Goal: Task Accomplishment & Management: Manage account settings

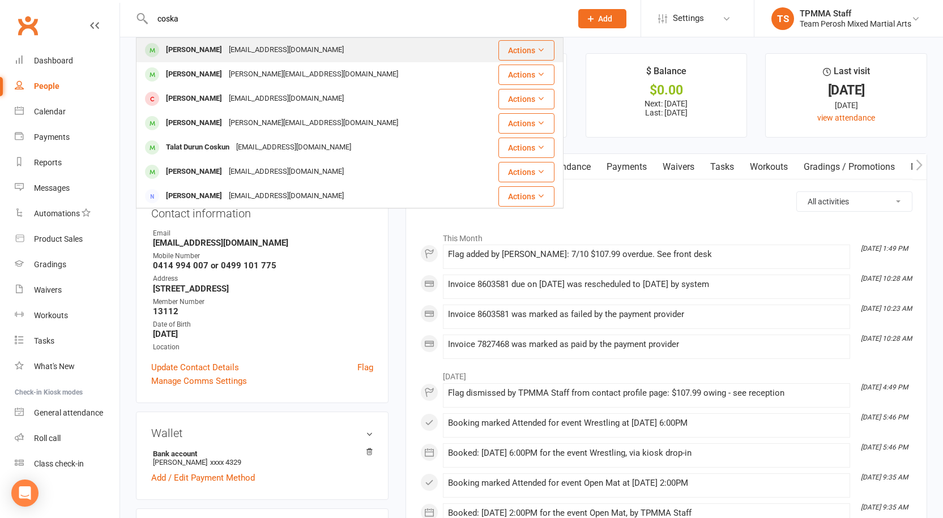
type input "coska"
click at [225, 54] on div "Nisasipal@hotmail.com" at bounding box center [286, 50] width 122 height 16
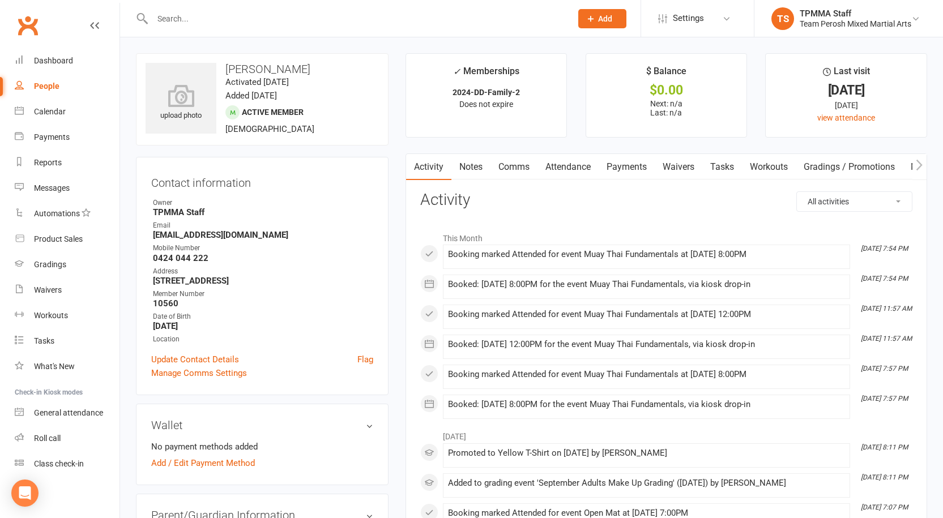
click at [196, 25] on input "text" at bounding box center [356, 19] width 414 height 16
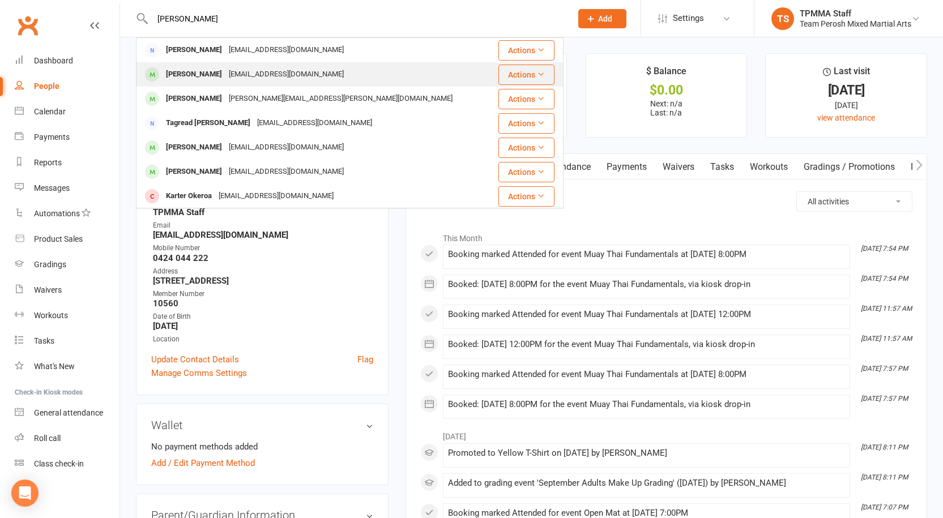
type input "KARIM"
click at [236, 78] on div "rayah1973@gmail.com" at bounding box center [286, 74] width 122 height 16
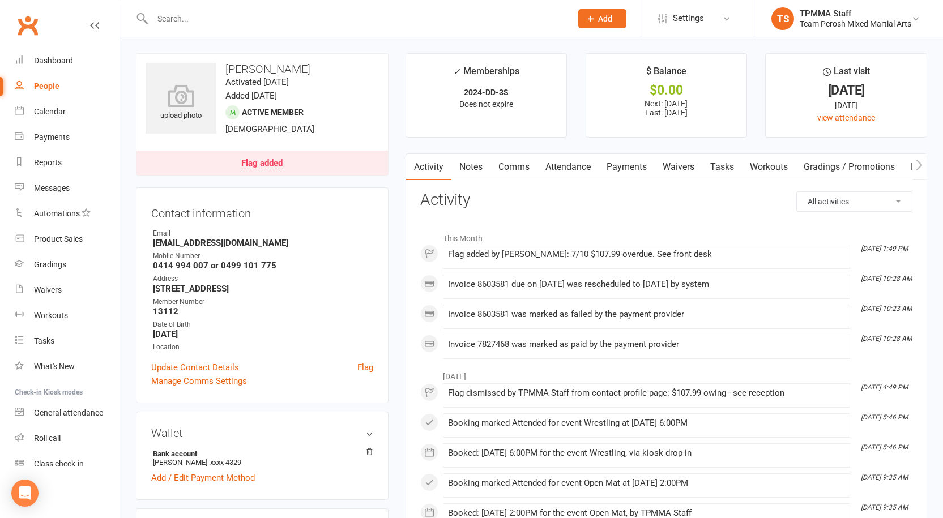
click at [628, 164] on link "Payments" at bounding box center [626, 167] width 56 height 26
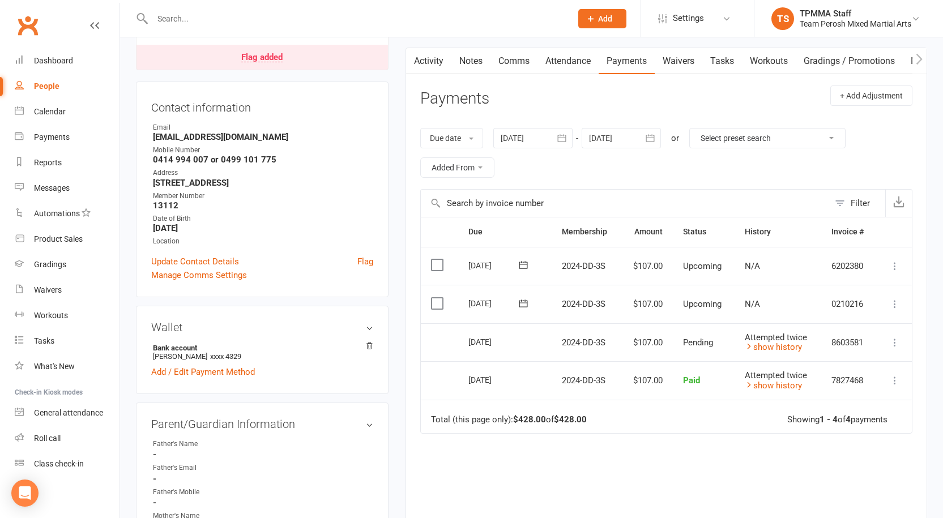
scroll to position [113, 0]
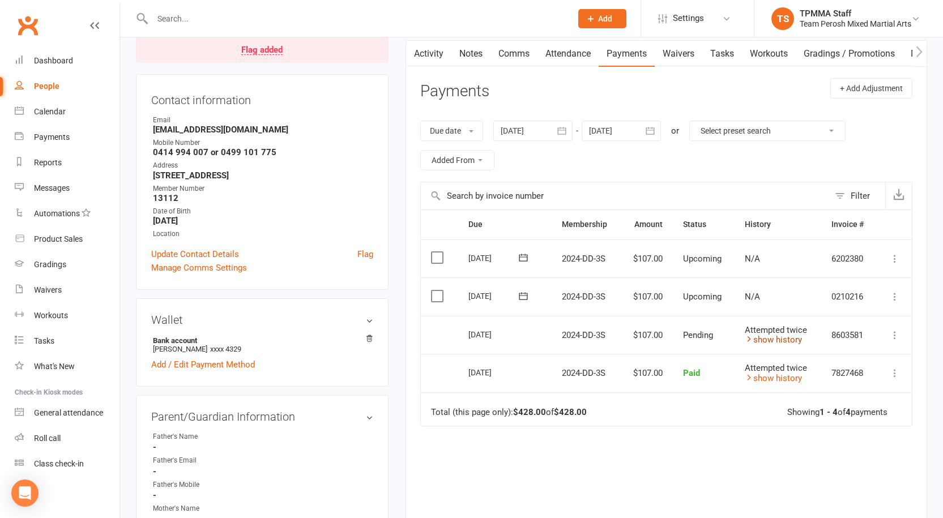
click at [774, 336] on link "show history" at bounding box center [772, 340] width 57 height 10
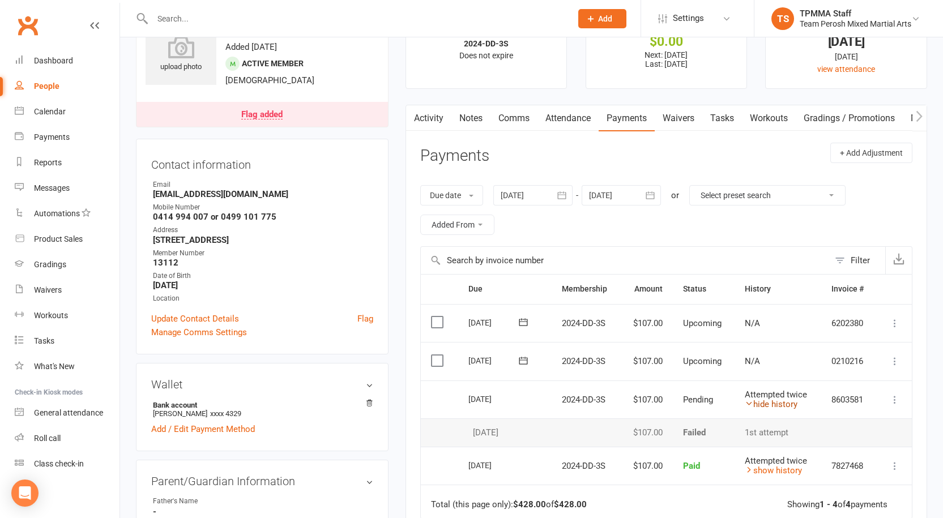
scroll to position [0, 0]
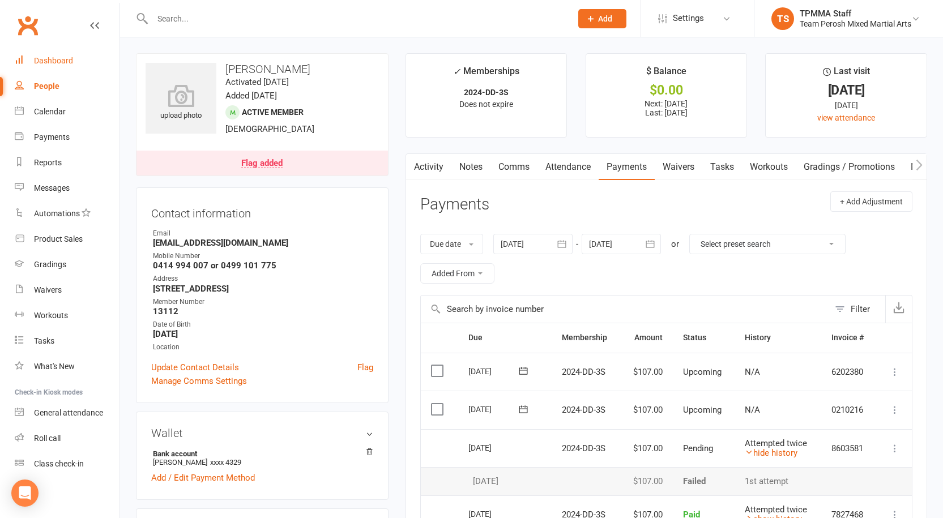
click at [53, 58] on div "Dashboard" at bounding box center [53, 60] width 39 height 9
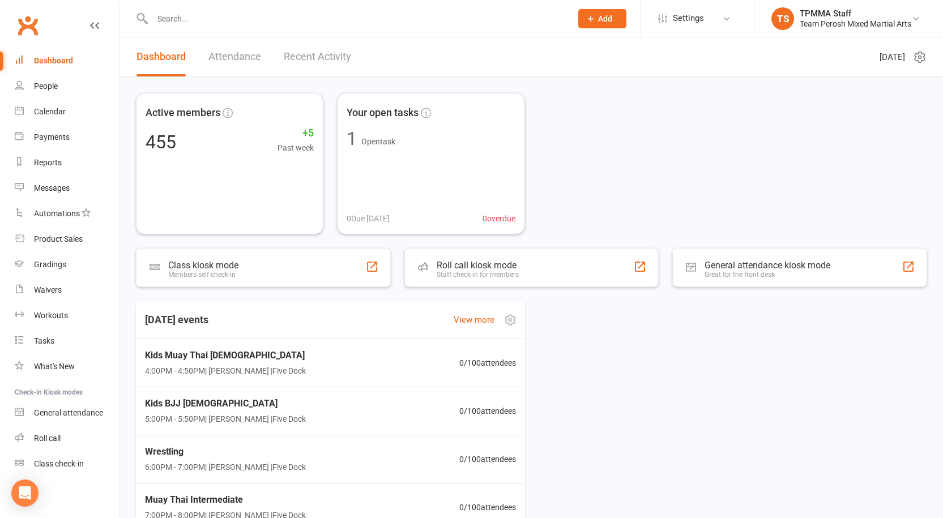
scroll to position [113, 0]
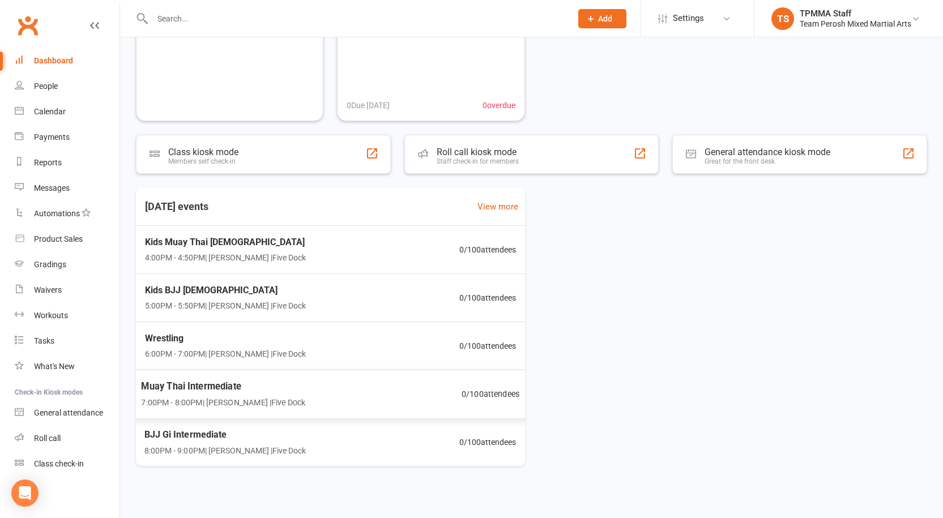
click at [620, 429] on div "Today's events View more Kids Muay Thai 10-15yo 4:00PM - 4:50PM | Anthony Peros…" at bounding box center [531, 326] width 791 height 279
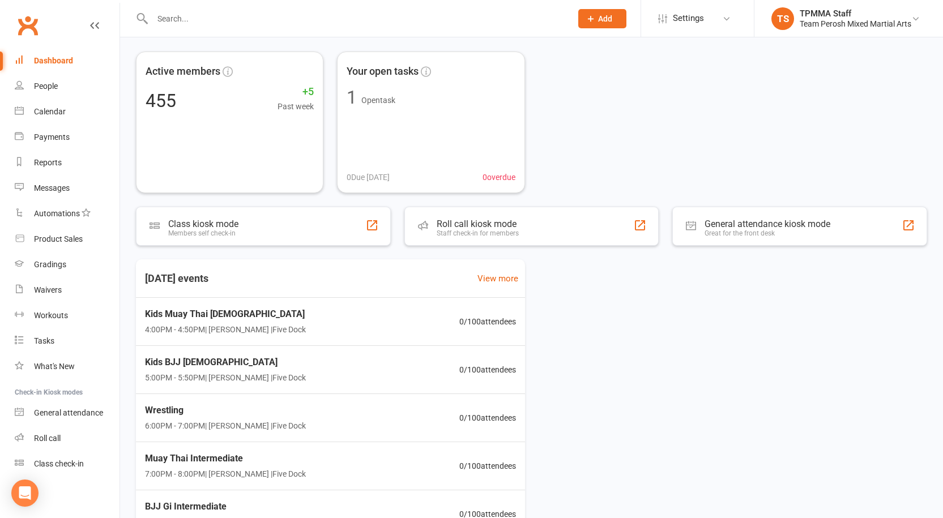
scroll to position [0, 0]
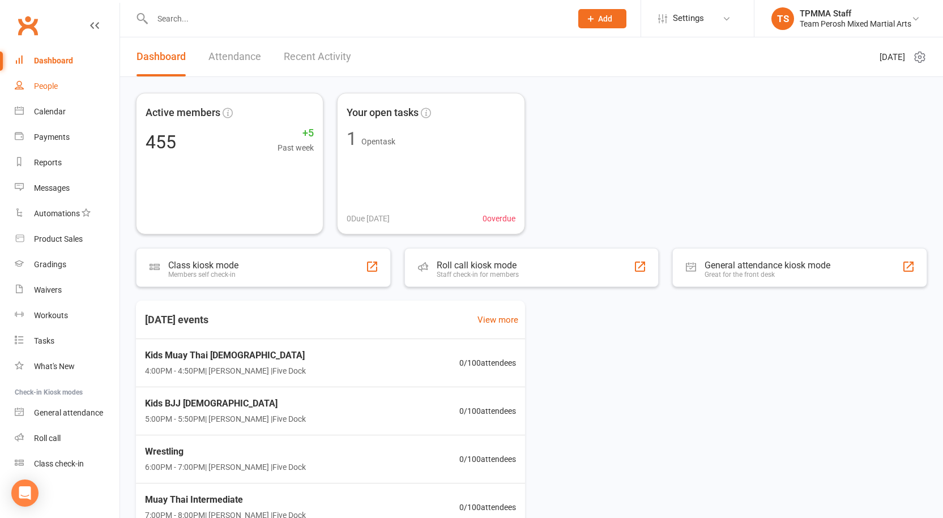
click at [38, 90] on div "People" at bounding box center [46, 86] width 24 height 9
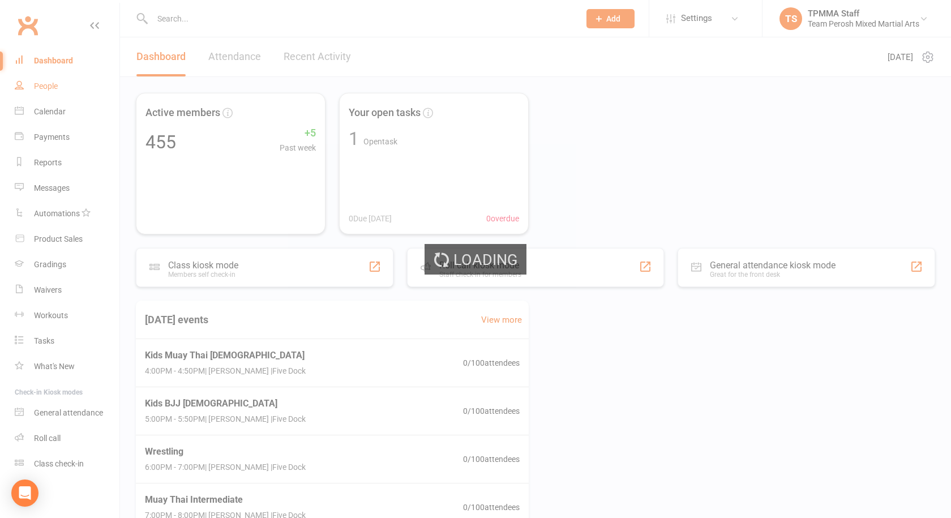
select select "true"
select select "100"
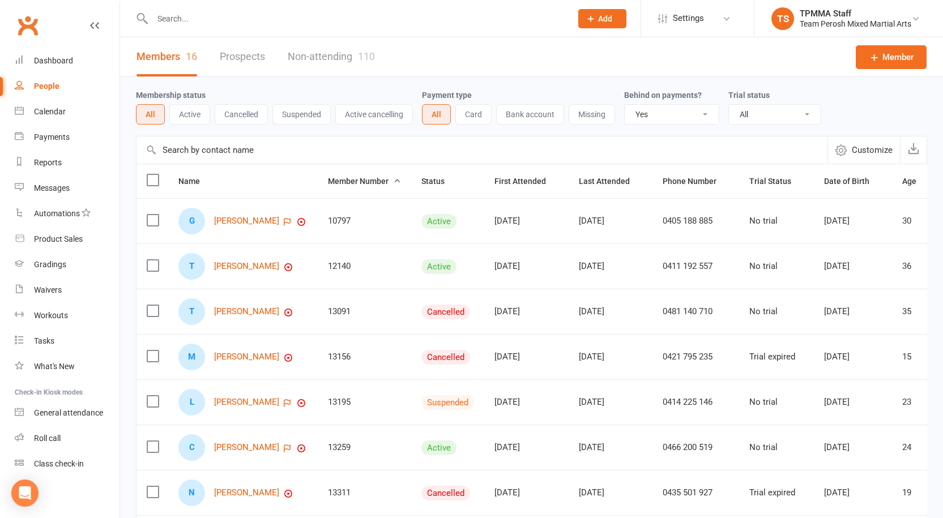
drag, startPoint x: 772, startPoint y: 113, endPoint x: 771, endPoint y: 119, distance: 6.9
click at [772, 113] on select "All Active and expired trials All active trials Active trial (no other membersh…" at bounding box center [775, 114] width 92 height 19
select select "active_trial"
click at [730, 105] on select "All Active and expired trials All active trials Active trial (no other membersh…" at bounding box center [775, 114] width 92 height 19
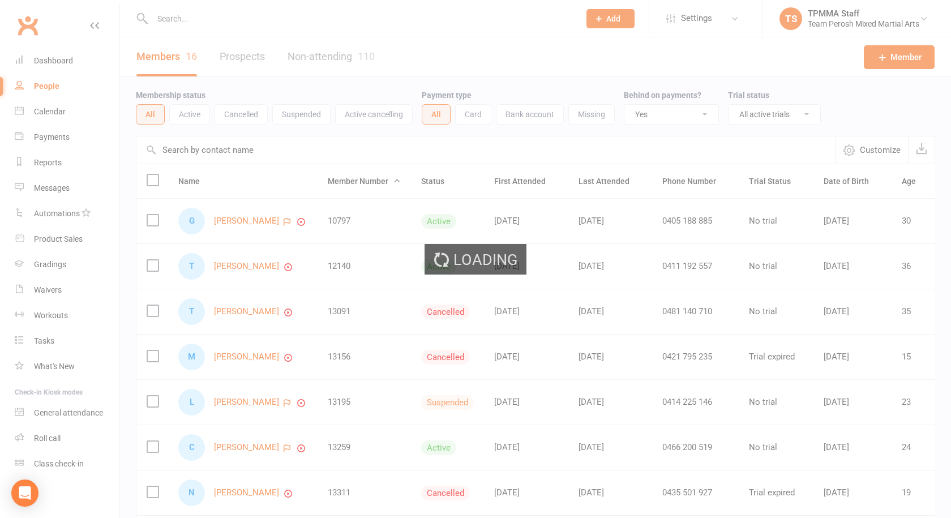
click at [712, 119] on select "All No Yes" at bounding box center [671, 114] width 94 height 19
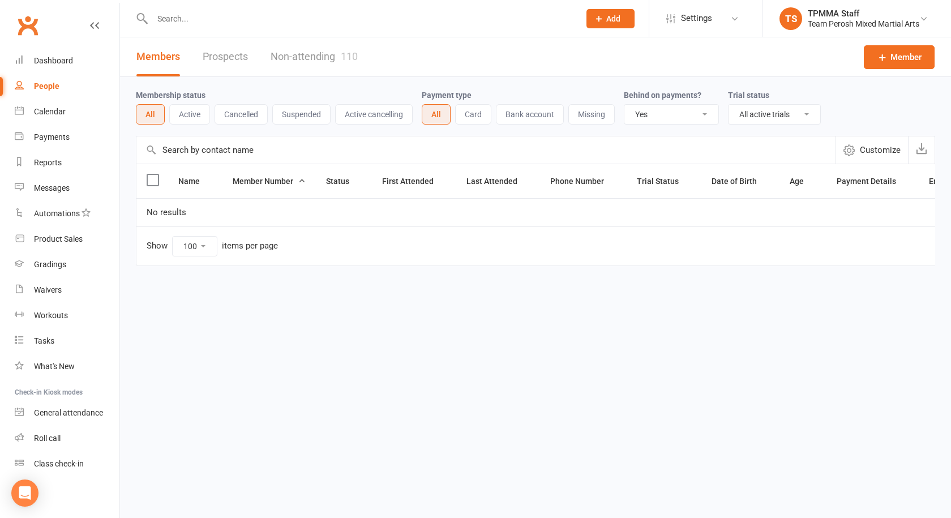
select select
click at [626, 105] on select "All No Yes" at bounding box center [671, 114] width 94 height 19
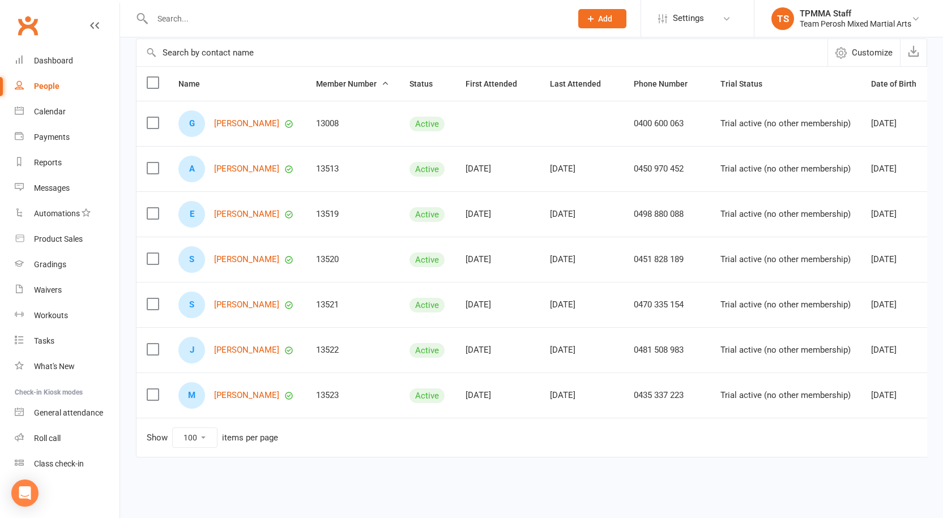
scroll to position [106, 0]
click at [270, 164] on link "Alejandro Gutierrez" at bounding box center [246, 169] width 65 height 10
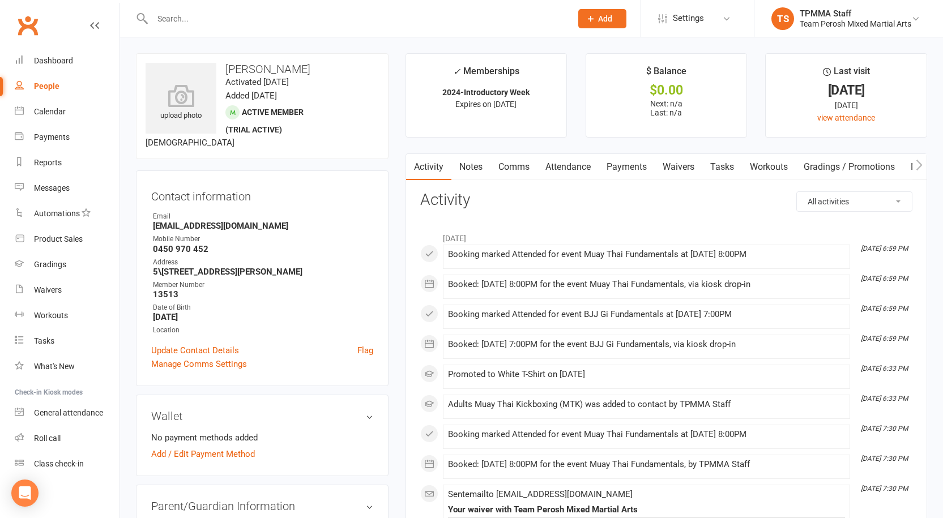
click at [471, 170] on link "Notes" at bounding box center [470, 167] width 39 height 26
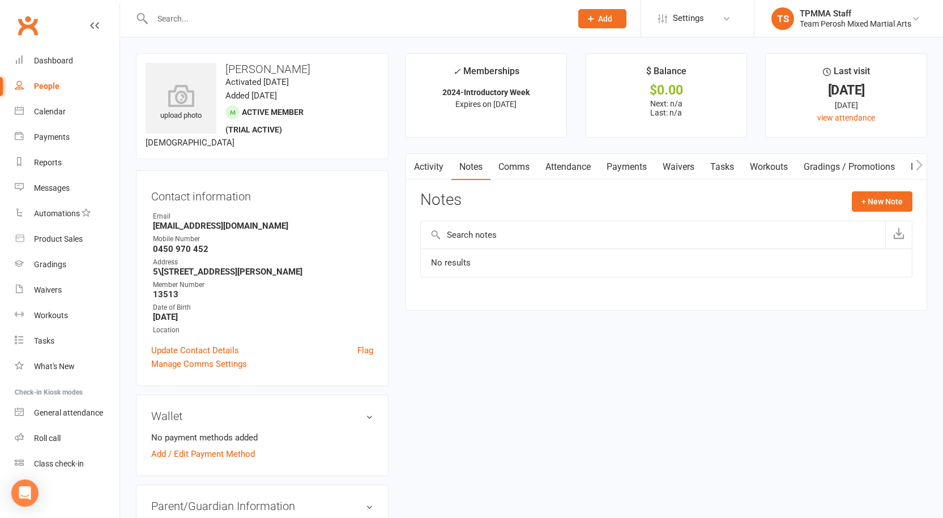
click at [433, 166] on link "Activity" at bounding box center [428, 167] width 45 height 26
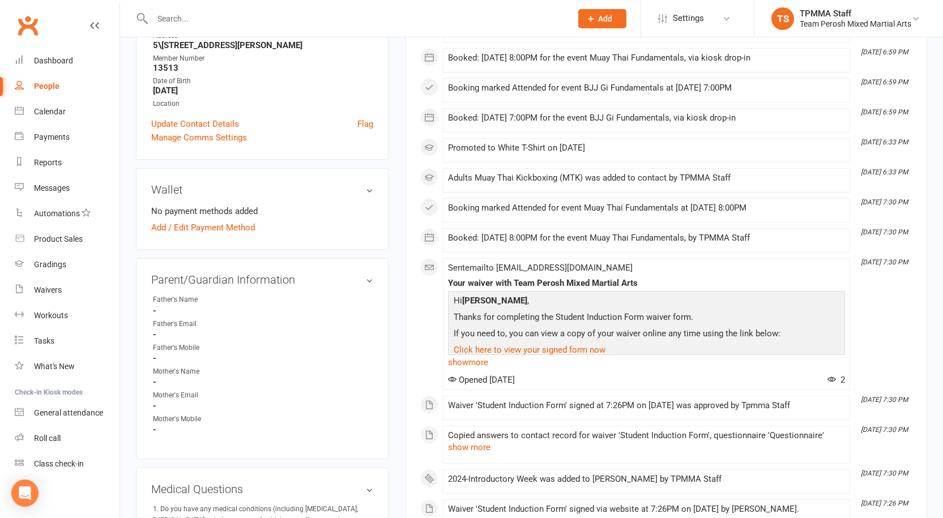
scroll to position [510, 0]
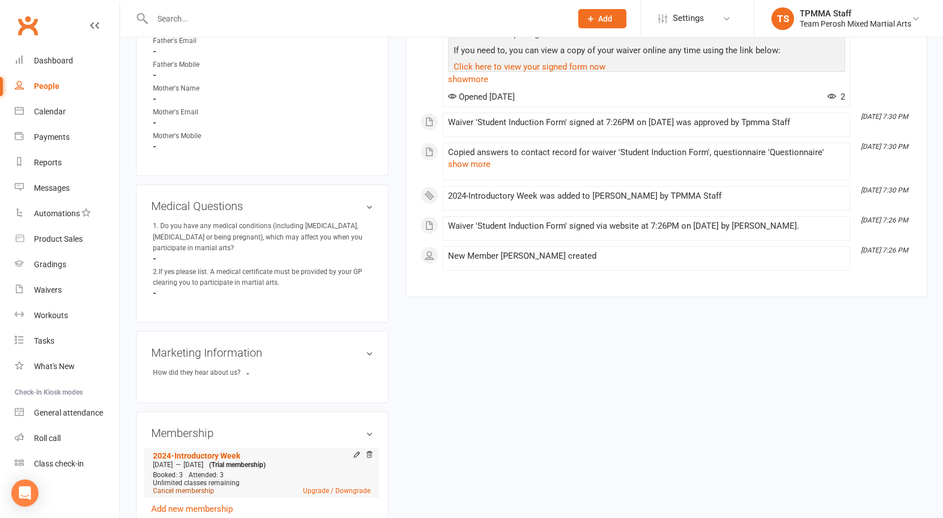
click at [202, 487] on link "Cancel membership" at bounding box center [183, 491] width 61 height 8
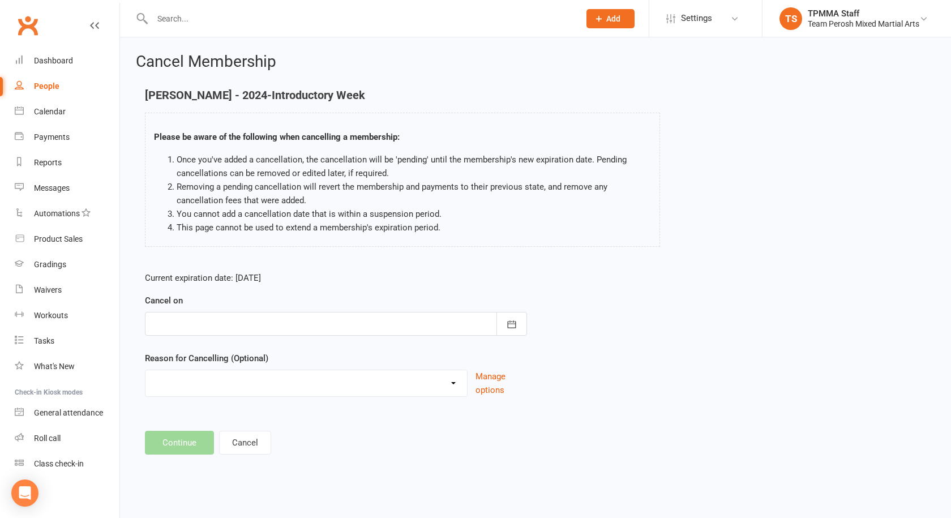
click at [231, 319] on div at bounding box center [336, 324] width 382 height 24
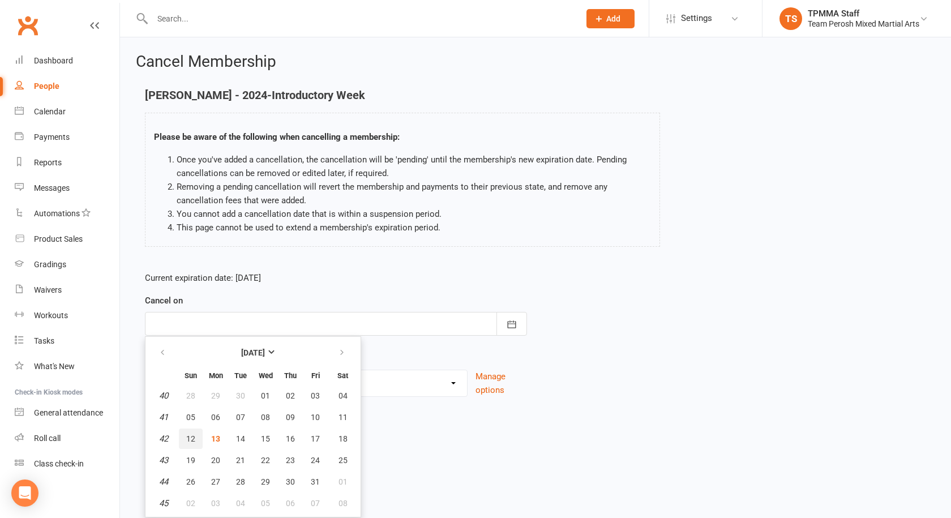
click at [194, 442] on span "12" at bounding box center [190, 438] width 9 height 9
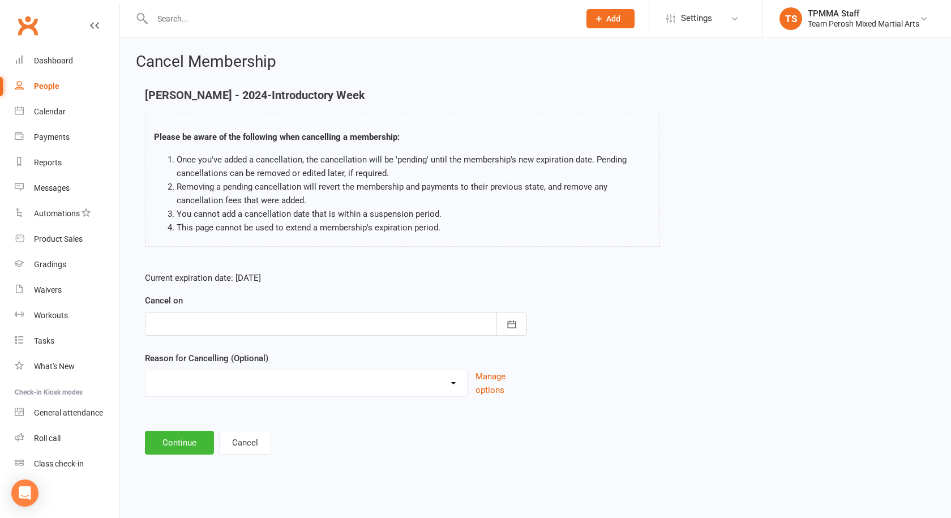
type input "12 Oct 2025"
click at [269, 379] on select "Became a member Excessive failed payments Financial Inactive Inactive Casual In…" at bounding box center [306, 381] width 322 height 23
select select "7"
click at [145, 370] on select "Became a member Excessive failed payments Financial Inactive Inactive Casual In…" at bounding box center [306, 381] width 322 height 23
click at [176, 433] on button "Continue" at bounding box center [179, 443] width 69 height 24
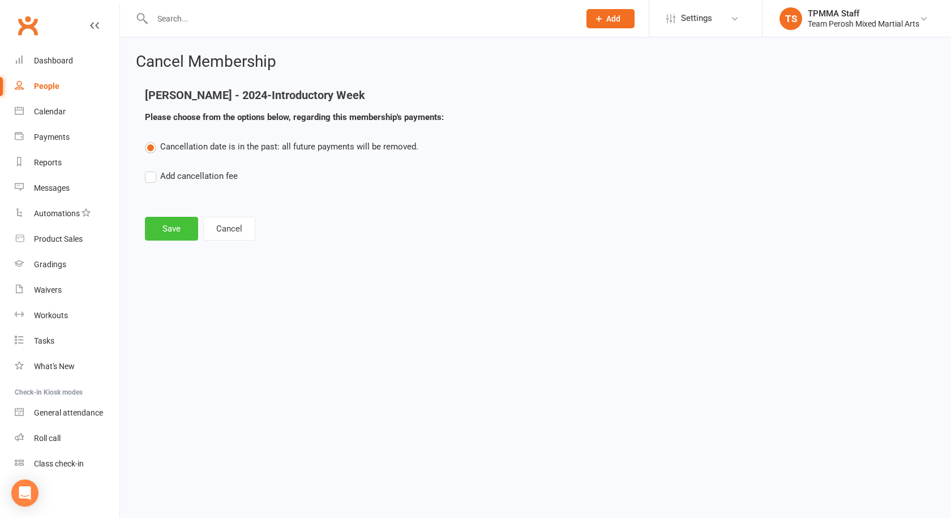
click at [171, 231] on button "Save" at bounding box center [171, 229] width 53 height 24
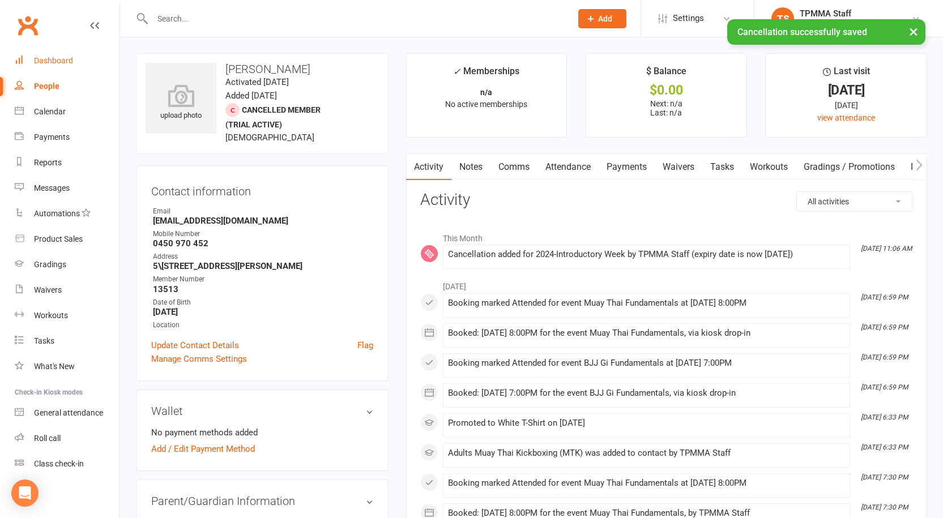
click at [53, 57] on div "Dashboard" at bounding box center [53, 60] width 39 height 9
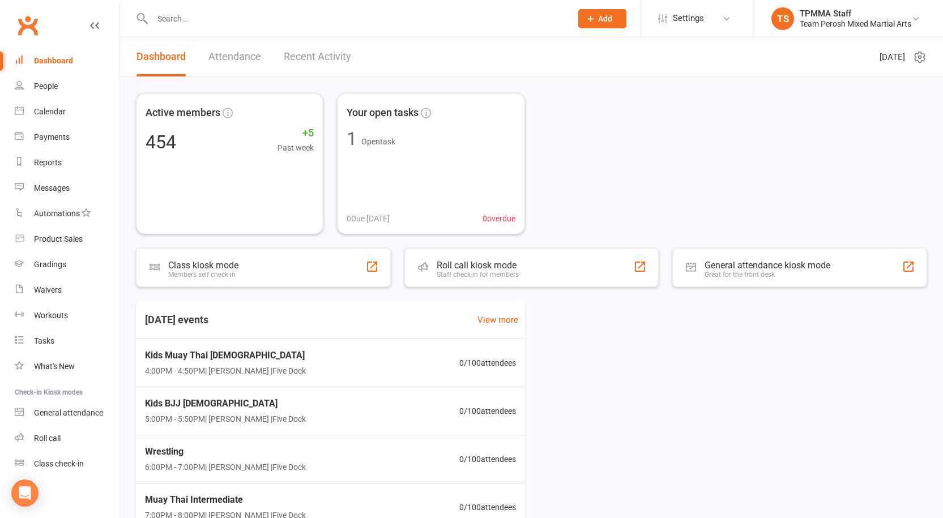
click at [174, 18] on input "text" at bounding box center [356, 19] width 414 height 16
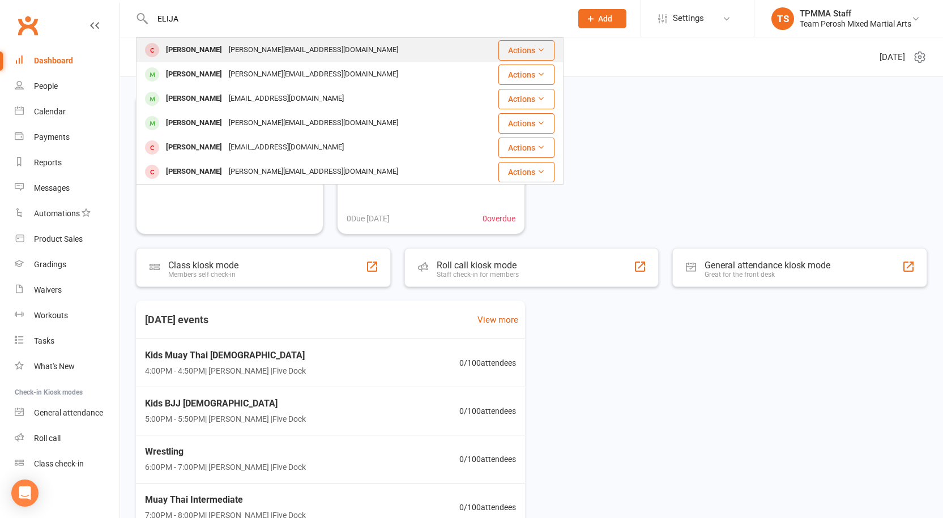
type input "ELIJA"
click at [250, 51] on div "j.gavel@hotmail.com" at bounding box center [313, 50] width 176 height 16
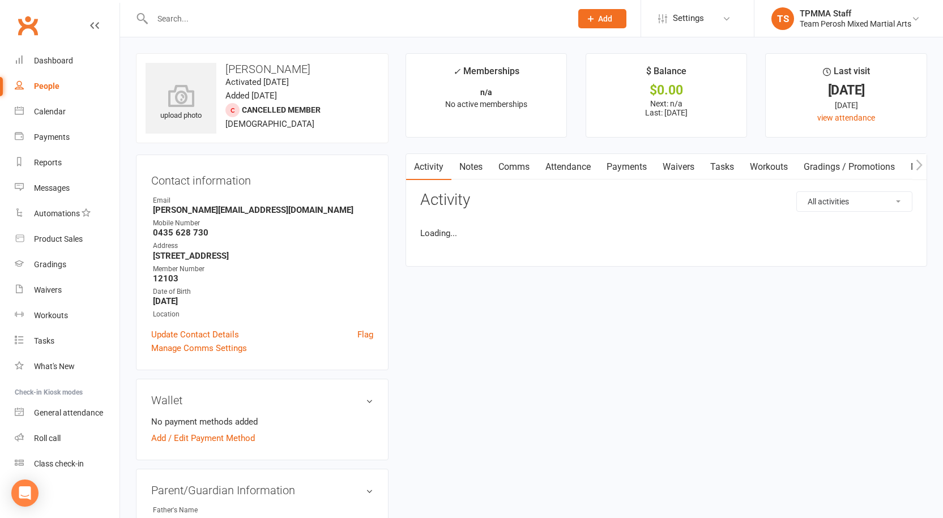
click at [213, 16] on input "text" at bounding box center [356, 19] width 414 height 16
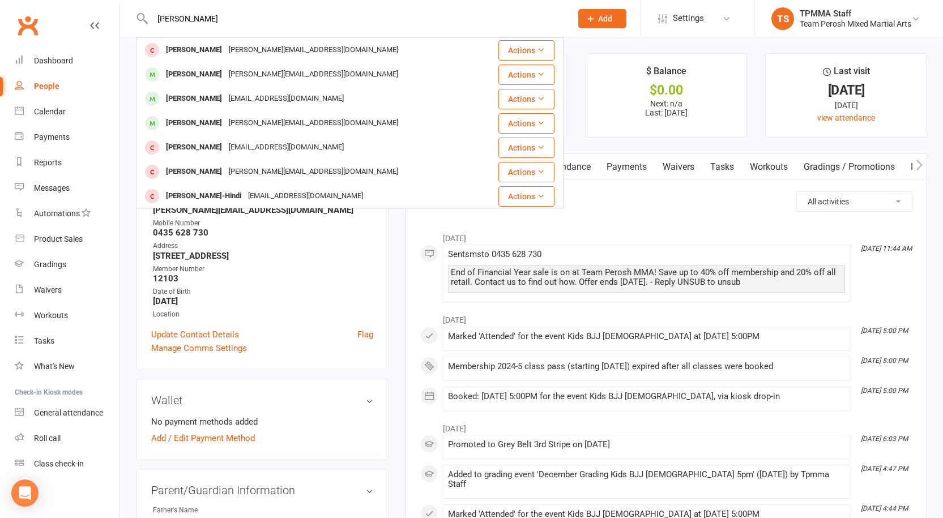
type input "ELIJAH CH"
click at [232, 74] on div "Leanne.chambour@hotmail.com" at bounding box center [313, 74] width 176 height 16
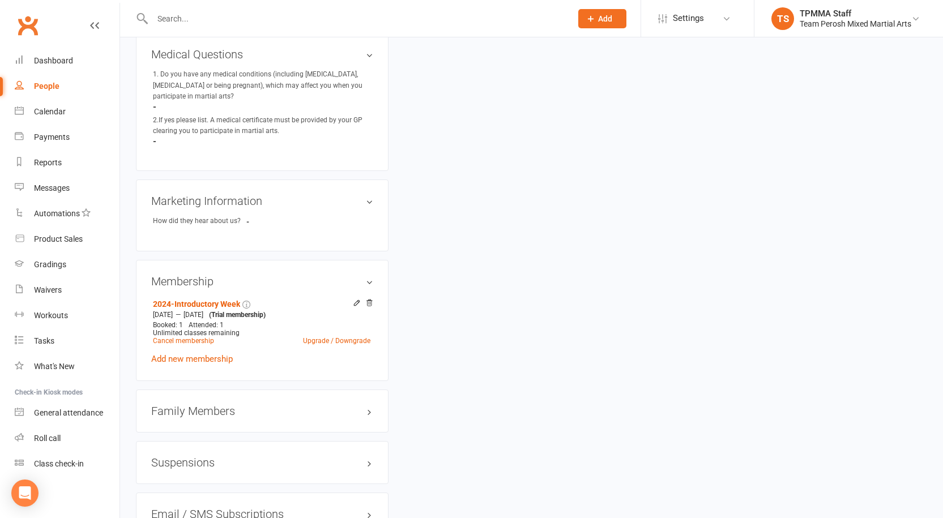
scroll to position [736, 0]
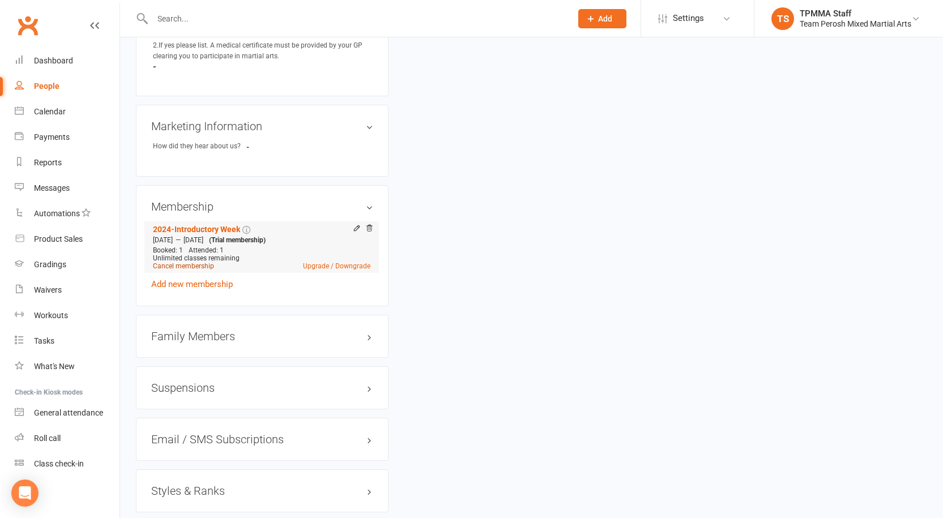
click at [196, 262] on link "Cancel membership" at bounding box center [183, 266] width 61 height 8
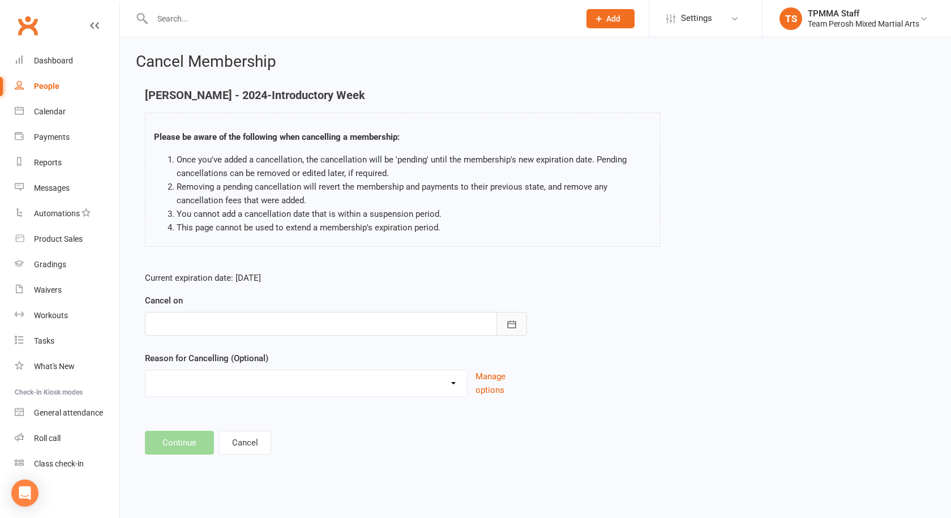
click at [516, 328] on icon "button" at bounding box center [511, 324] width 11 height 11
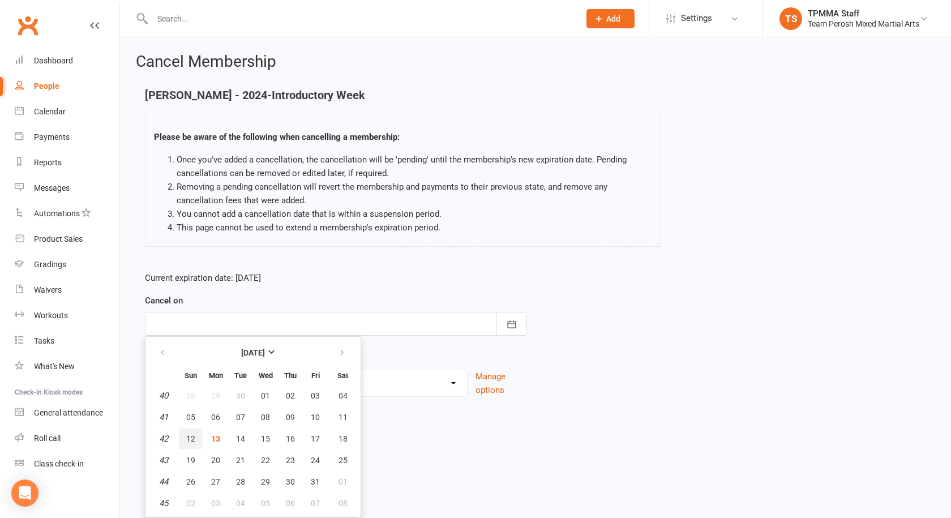
click at [196, 439] on button "12" at bounding box center [191, 439] width 24 height 20
type input "12 Oct 2025"
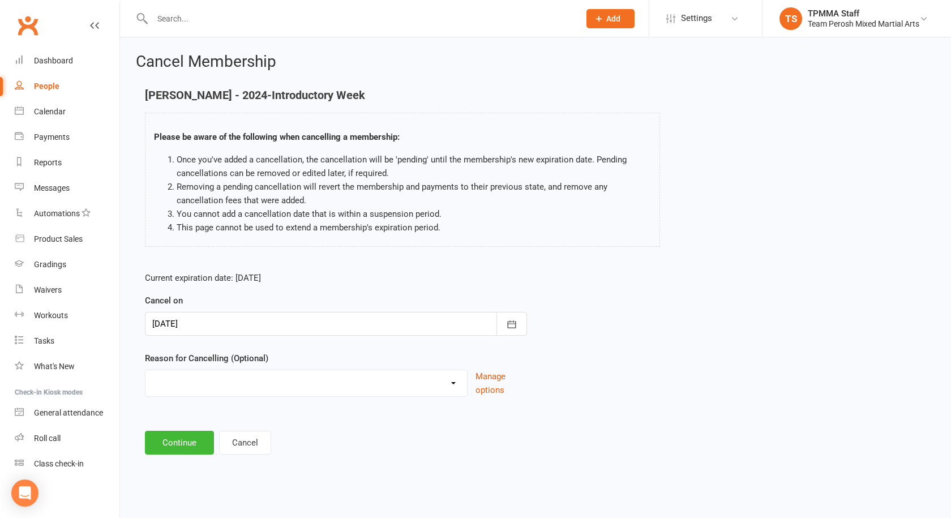
click at [261, 384] on select "Became a member Excessive failed payments Financial Inactive Inactive Casual In…" at bounding box center [306, 381] width 322 height 23
select select "7"
click at [145, 370] on select "Became a member Excessive failed payments Financial Inactive Inactive Casual In…" at bounding box center [306, 381] width 322 height 23
click at [185, 448] on button "Continue" at bounding box center [179, 443] width 69 height 24
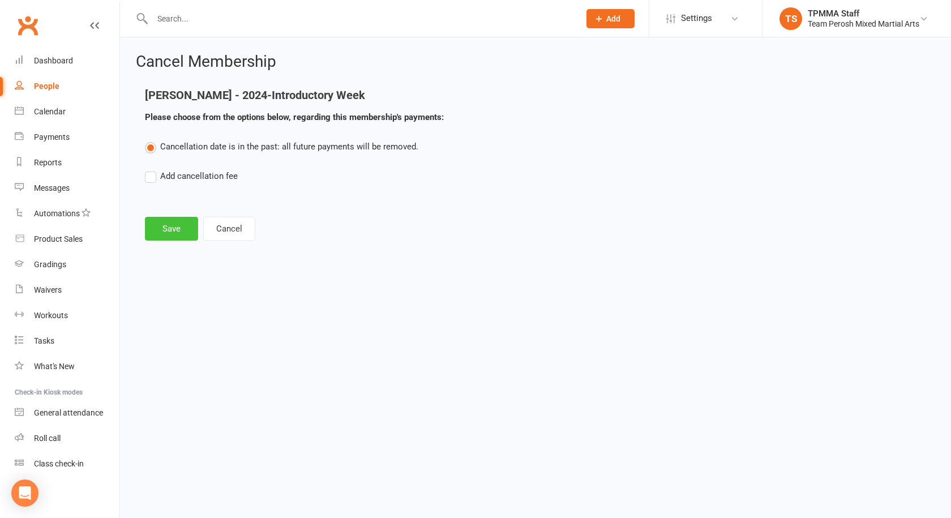
click at [170, 234] on button "Save" at bounding box center [171, 229] width 53 height 24
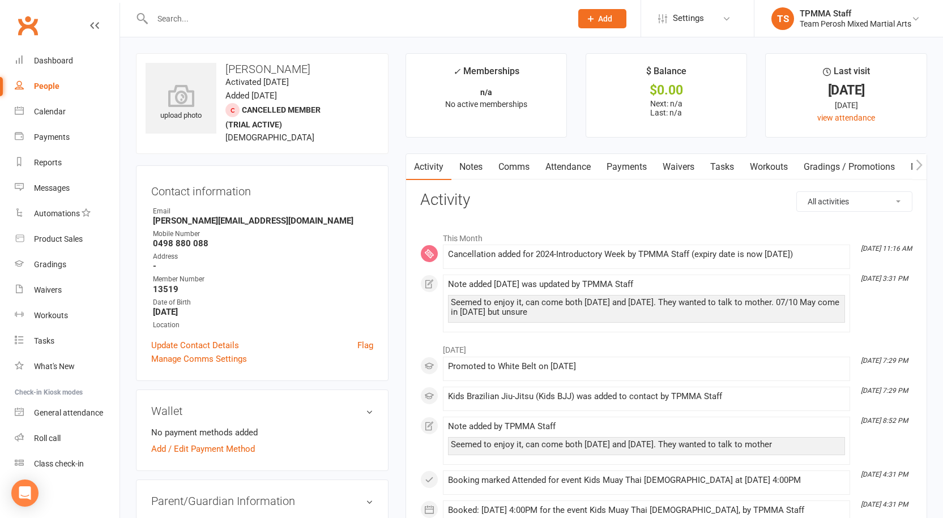
click at [202, 14] on input "text" at bounding box center [356, 19] width 414 height 16
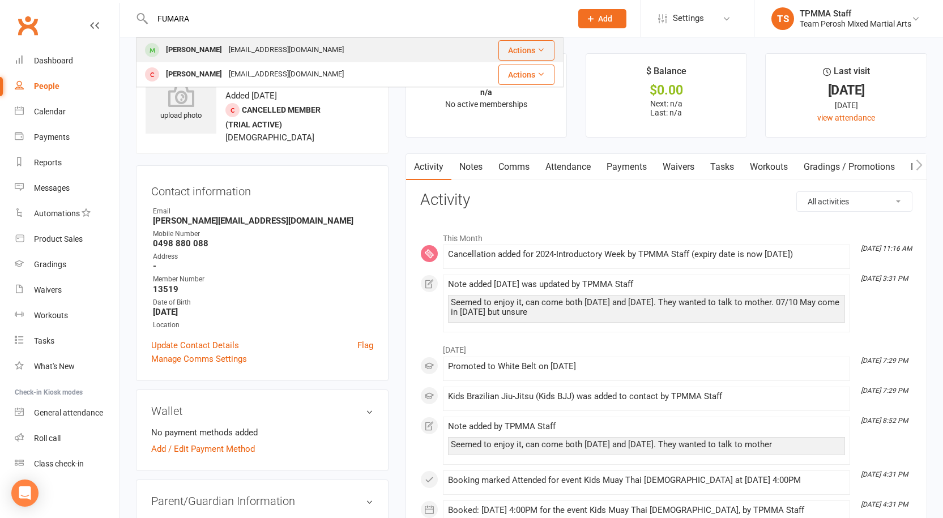
type input "FUMARA"
click at [217, 48] on div "Gian-luca Fiumara" at bounding box center [193, 50] width 63 height 16
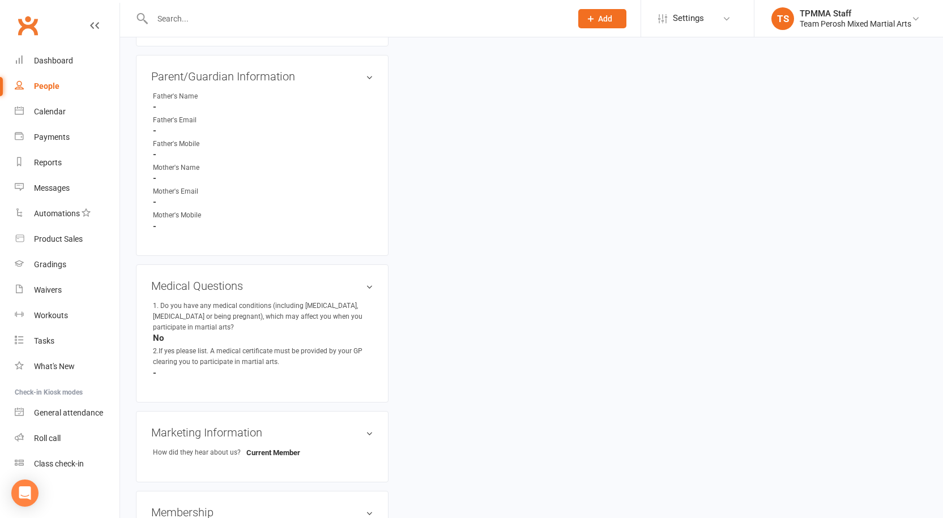
scroll to position [736, 0]
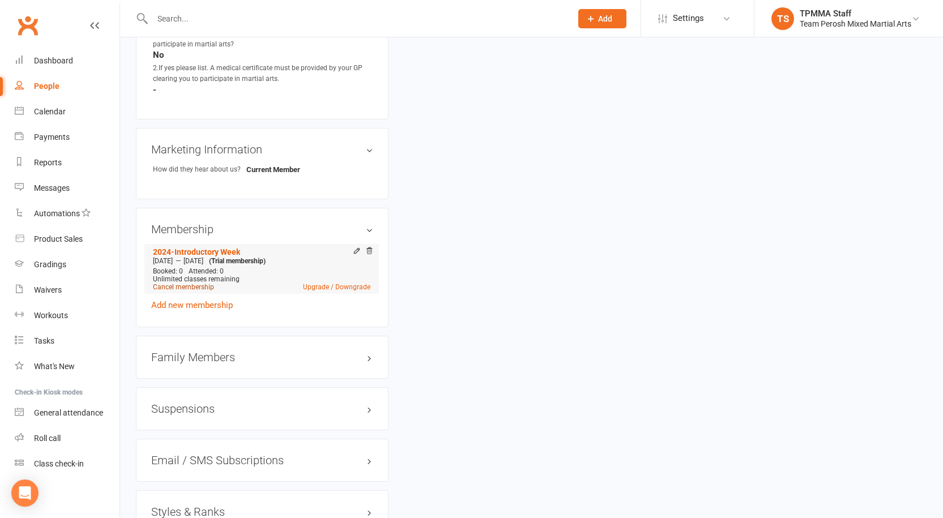
click at [195, 283] on link "Cancel membership" at bounding box center [183, 287] width 61 height 8
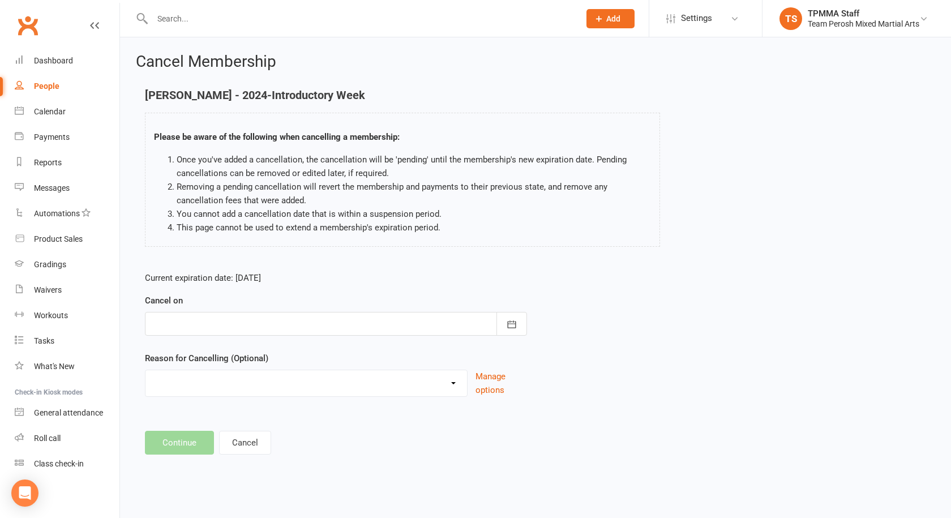
click at [187, 326] on div at bounding box center [336, 324] width 382 height 24
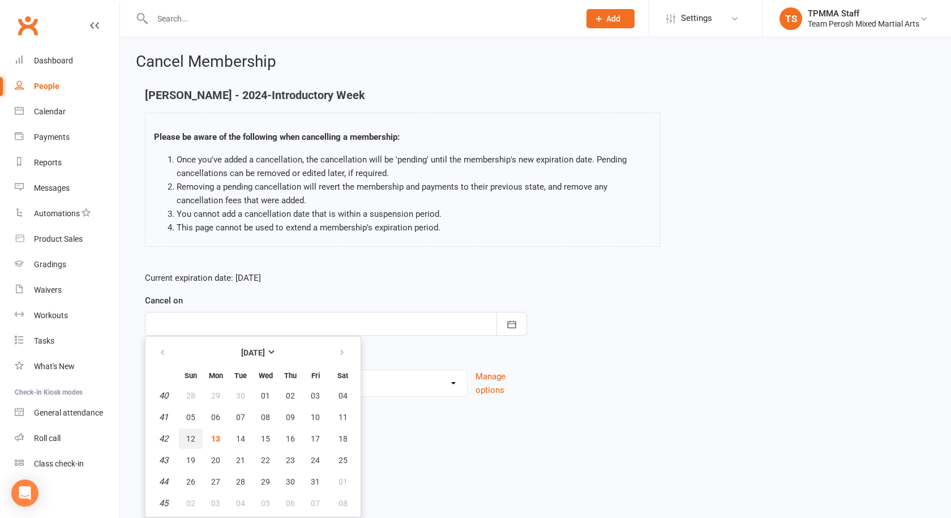
click at [190, 438] on span "12" at bounding box center [190, 438] width 9 height 9
type input "12 Oct 2025"
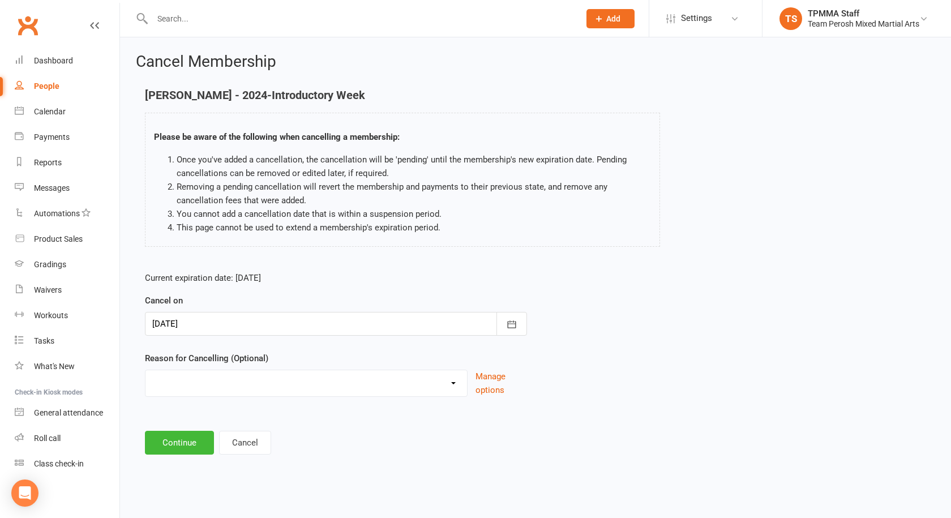
click at [177, 386] on select "Became a member Excessive failed payments Financial Inactive Inactive Casual In…" at bounding box center [306, 381] width 322 height 23
select select "8"
click at [145, 370] on select "Became a member Excessive failed payments Financial Inactive Inactive Casual In…" at bounding box center [306, 381] width 322 height 23
click at [181, 442] on button "Continue" at bounding box center [179, 443] width 69 height 24
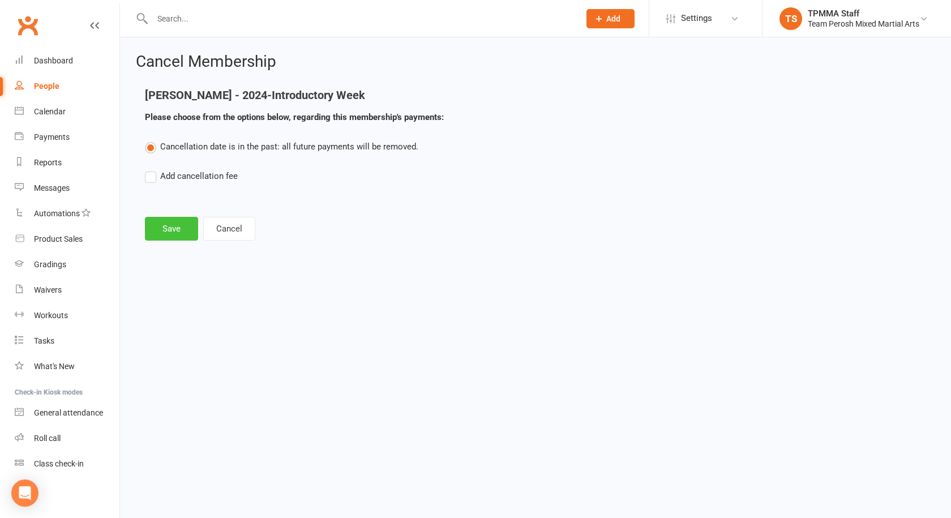
click at [183, 228] on button "Save" at bounding box center [171, 229] width 53 height 24
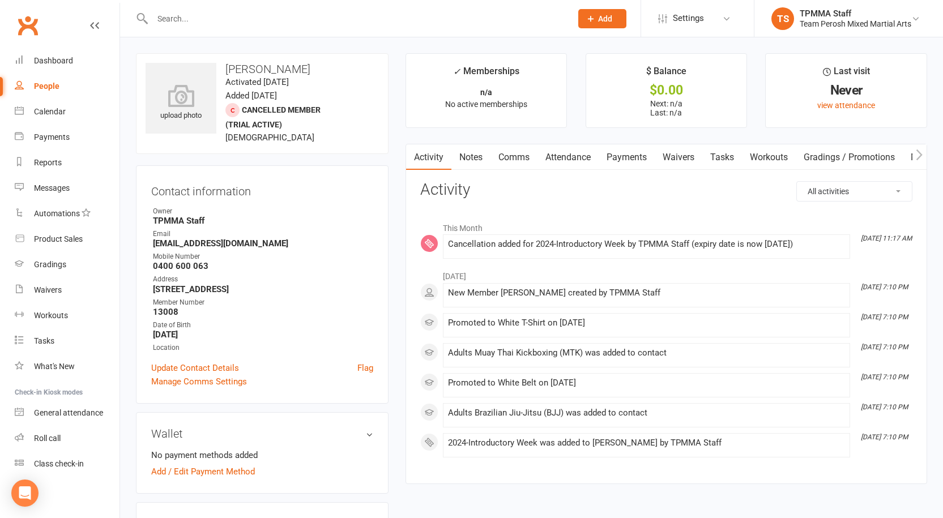
click at [226, 11] on input "text" at bounding box center [356, 19] width 414 height 16
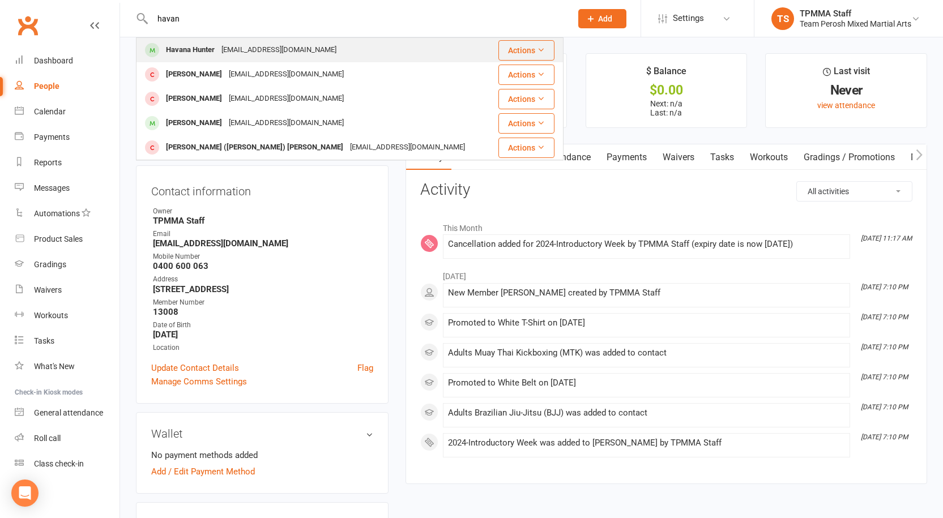
type input "havan"
click at [232, 48] on div "Danapekic@hotmail.com" at bounding box center [279, 50] width 122 height 16
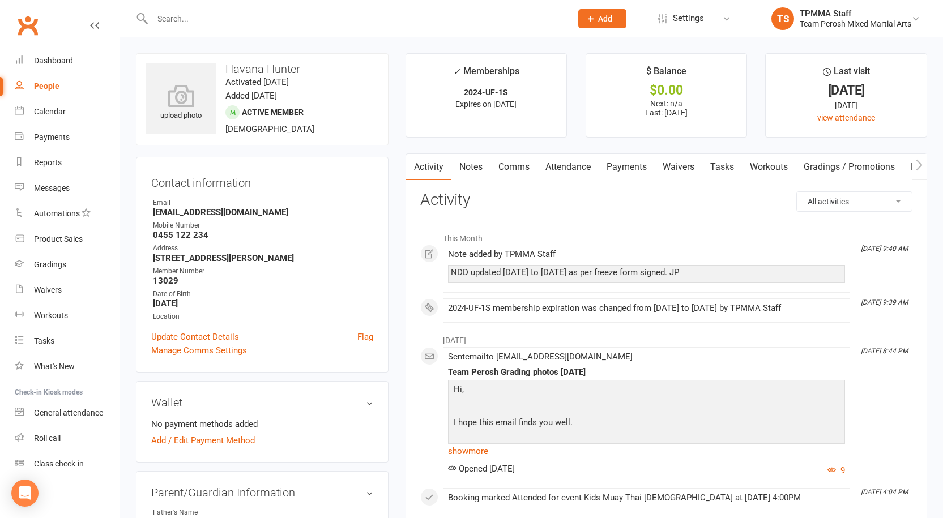
click at [225, 27] on div at bounding box center [349, 18] width 427 height 37
click at [233, 17] on input "text" at bounding box center [356, 19] width 414 height 16
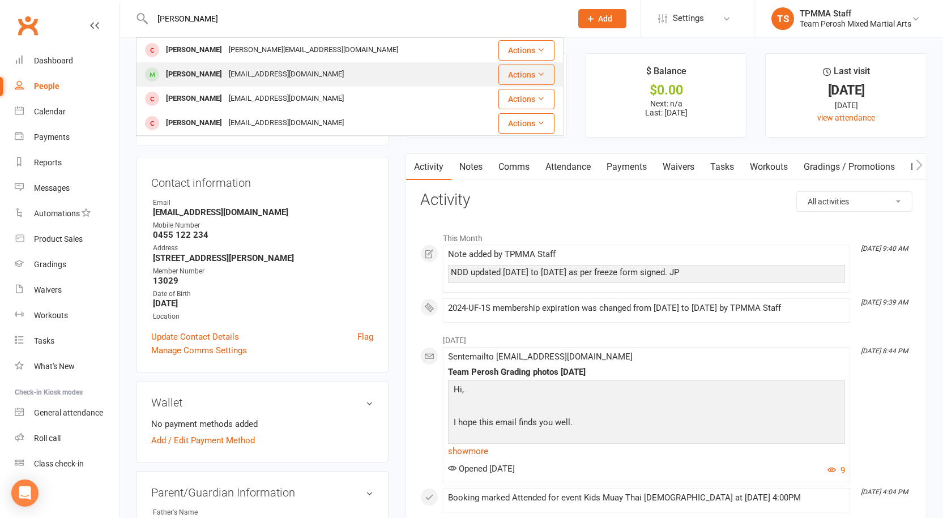
type input "osman"
click at [232, 74] on div "osmanmyakhil211@gmail.com" at bounding box center [286, 74] width 122 height 16
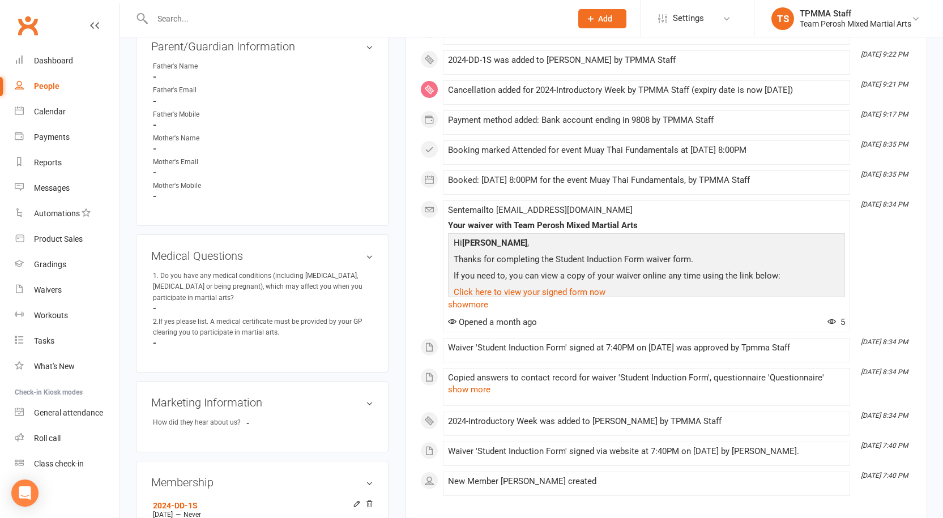
scroll to position [679, 0]
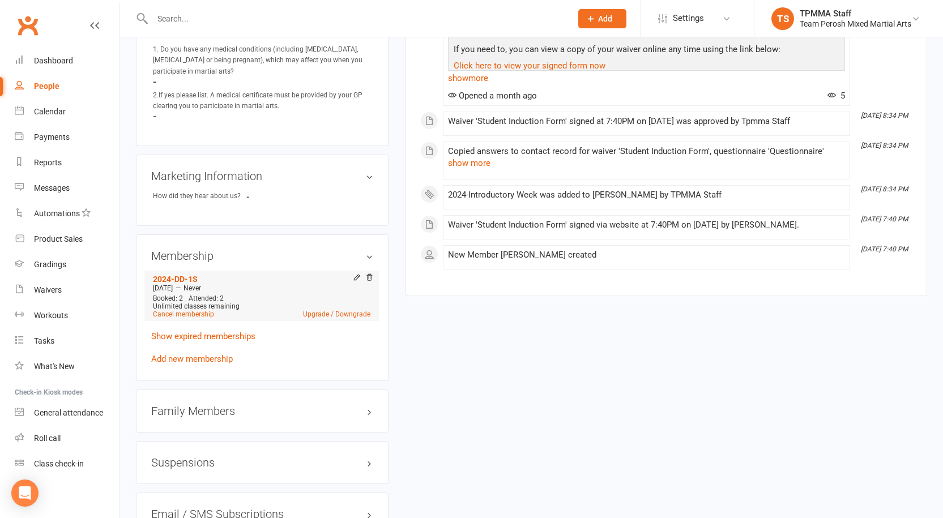
click at [182, 307] on li "2024-DD-1S Sep 4 2025 — Never Booked: 2 Attended: 2 Unlimited classes remaining…" at bounding box center [261, 296] width 223 height 50
click at [185, 310] on link "Cancel membership" at bounding box center [183, 314] width 61 height 8
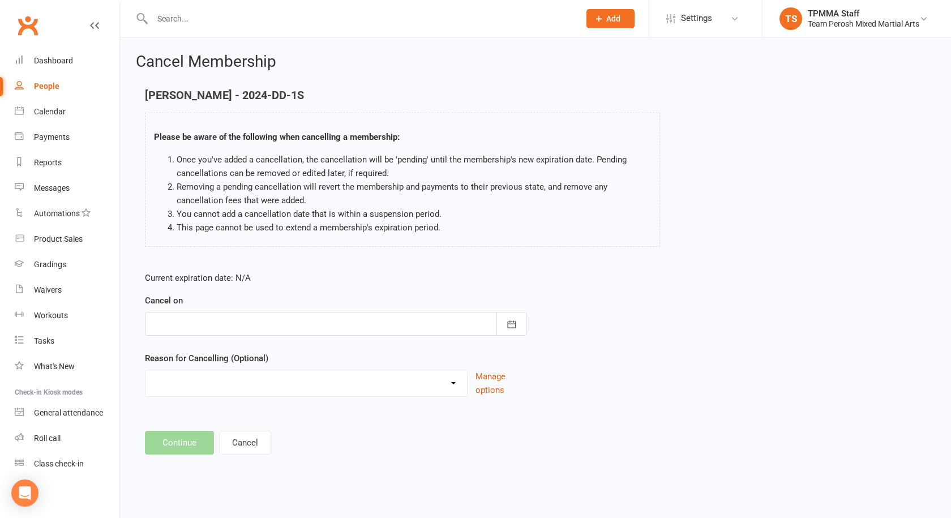
click at [221, 316] on div at bounding box center [336, 324] width 382 height 24
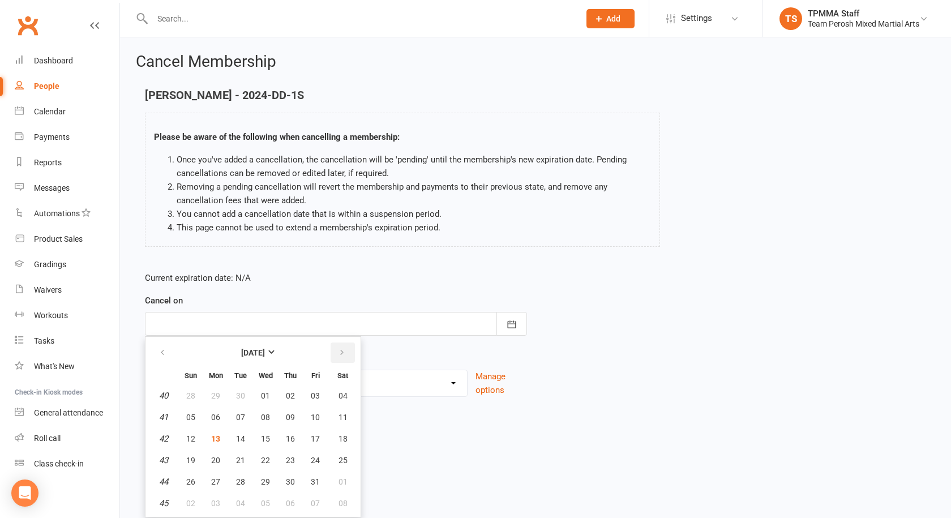
click at [338, 351] on icon "button" at bounding box center [342, 352] width 8 height 9
click at [349, 356] on button "button" at bounding box center [343, 353] width 24 height 20
click at [289, 413] on span "11" at bounding box center [290, 417] width 9 height 9
type input "11 Dec 2025"
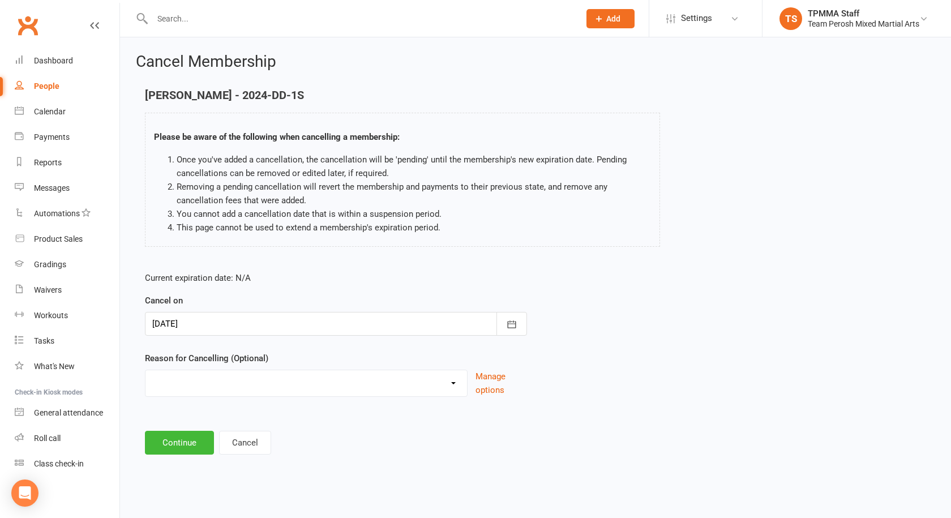
click at [451, 385] on select "Became a member Excessive failed payments Financial Inactive Inactive Casual In…" at bounding box center [306, 381] width 322 height 23
select select "6"
click at [145, 370] on select "Became a member Excessive failed payments Financial Inactive Inactive Casual In…" at bounding box center [306, 381] width 322 height 23
click at [188, 447] on button "Continue" at bounding box center [179, 443] width 69 height 24
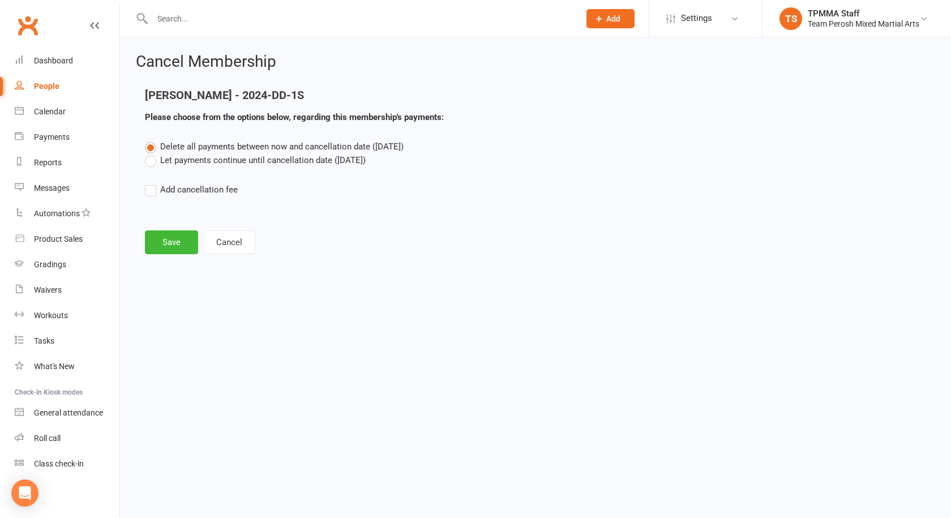
click at [152, 161] on label "Let payments continue until cancellation date (Dec 11, 2025)" at bounding box center [255, 160] width 221 height 14
click at [152, 153] on input "Let payments continue until cancellation date (Dec 11, 2025)" at bounding box center [148, 153] width 7 height 0
click at [178, 245] on button "Save" at bounding box center [171, 242] width 53 height 24
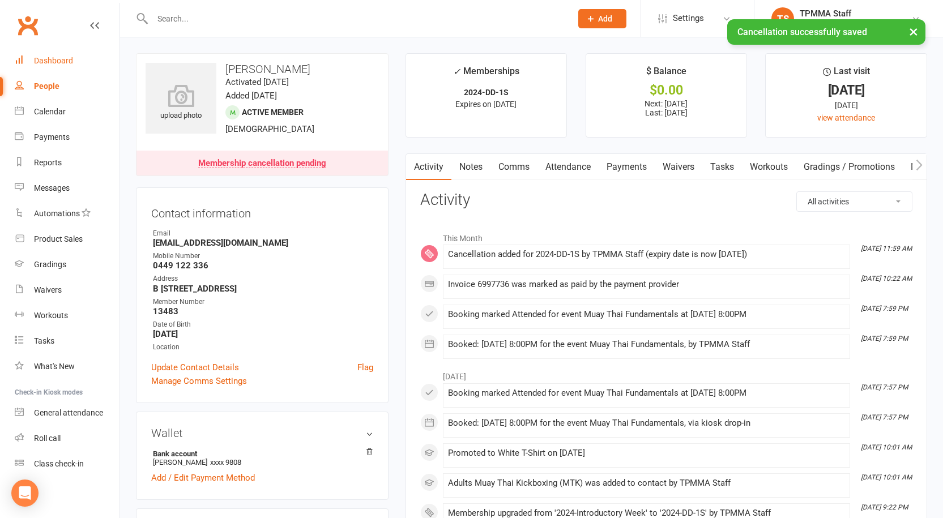
click at [70, 58] on div "Dashboard" at bounding box center [53, 60] width 39 height 9
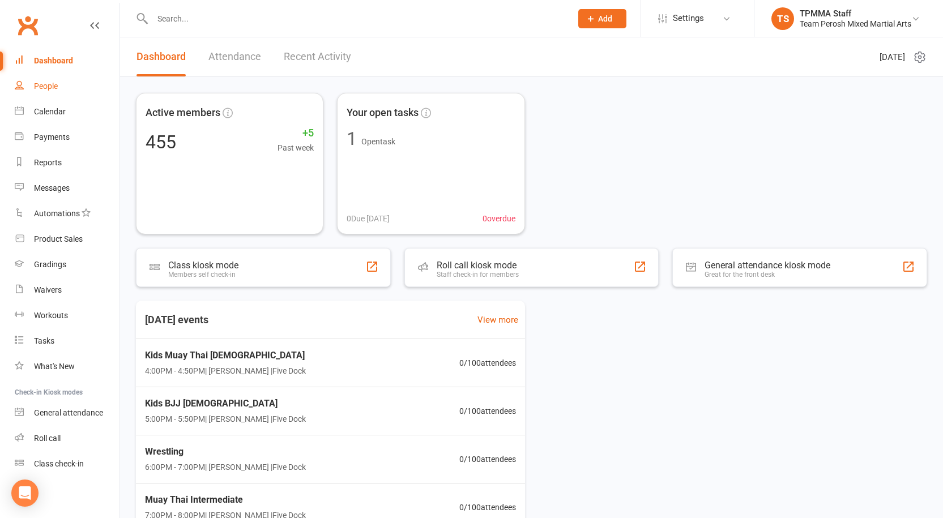
click at [39, 84] on div "People" at bounding box center [46, 86] width 24 height 9
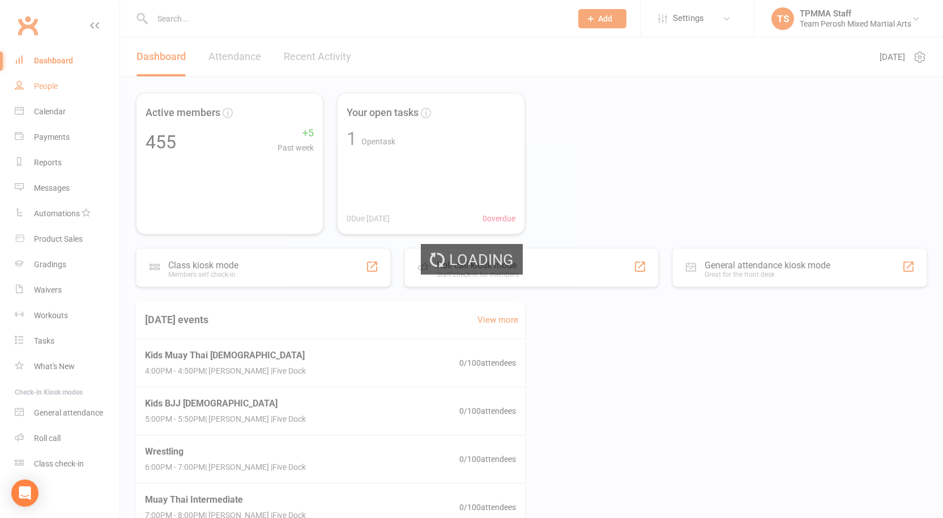
select select "true"
select select "100"
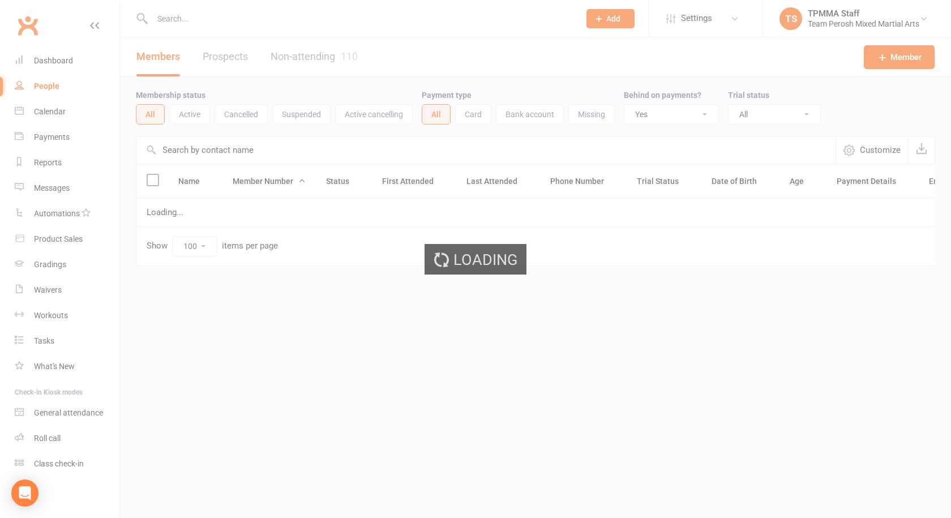
click at [52, 62] on div "Loading" at bounding box center [475, 259] width 951 height 518
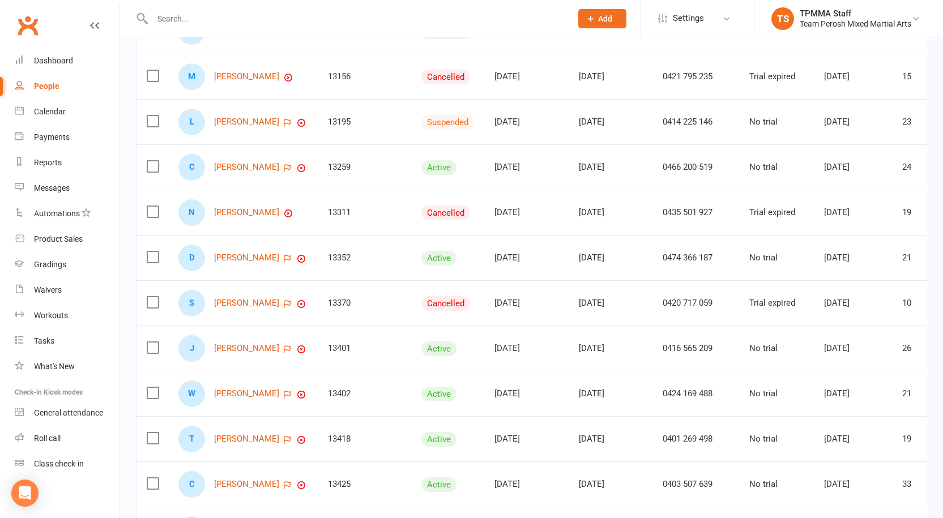
scroll to position [283, 0]
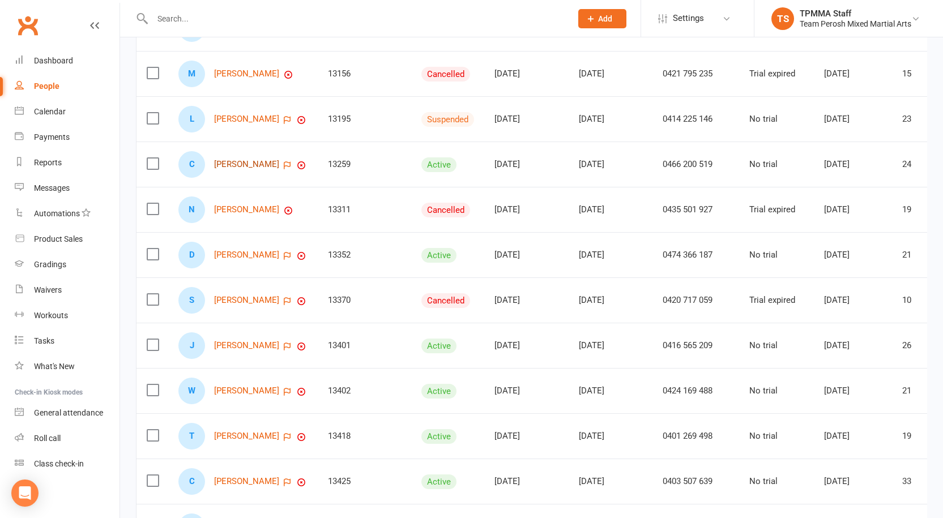
click at [228, 163] on link "Callum Stanton" at bounding box center [246, 165] width 65 height 10
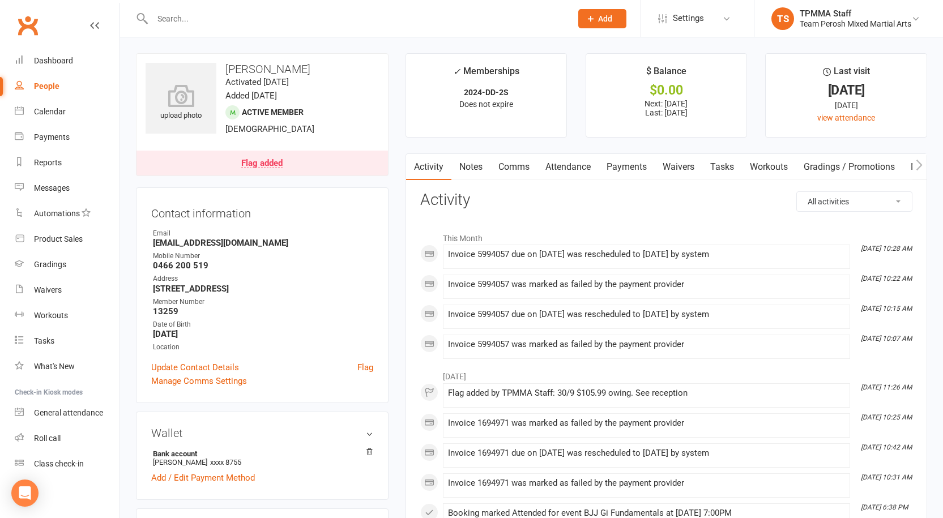
click at [240, 15] on input "text" at bounding box center [356, 19] width 414 height 16
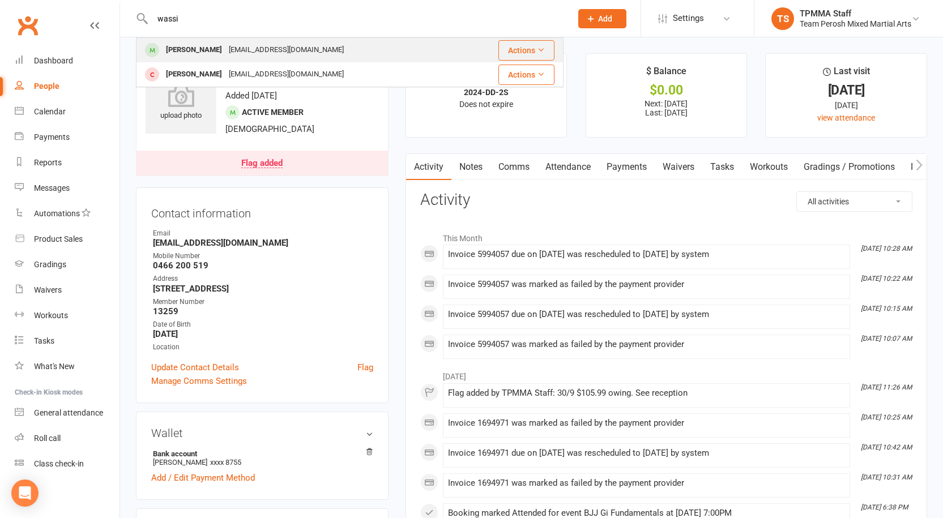
type input "wassi"
click at [223, 48] on div "Wassim Fernane" at bounding box center [193, 50] width 63 height 16
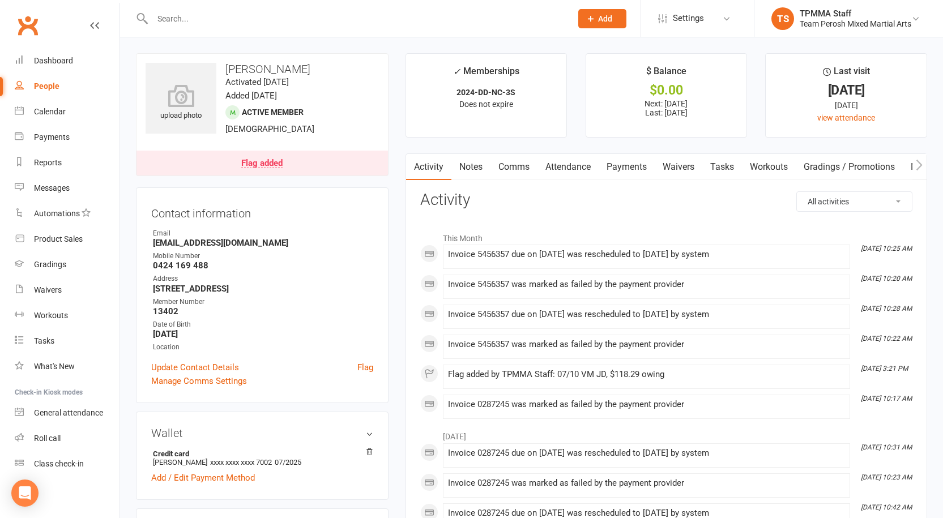
click at [633, 165] on link "Payments" at bounding box center [626, 167] width 56 height 26
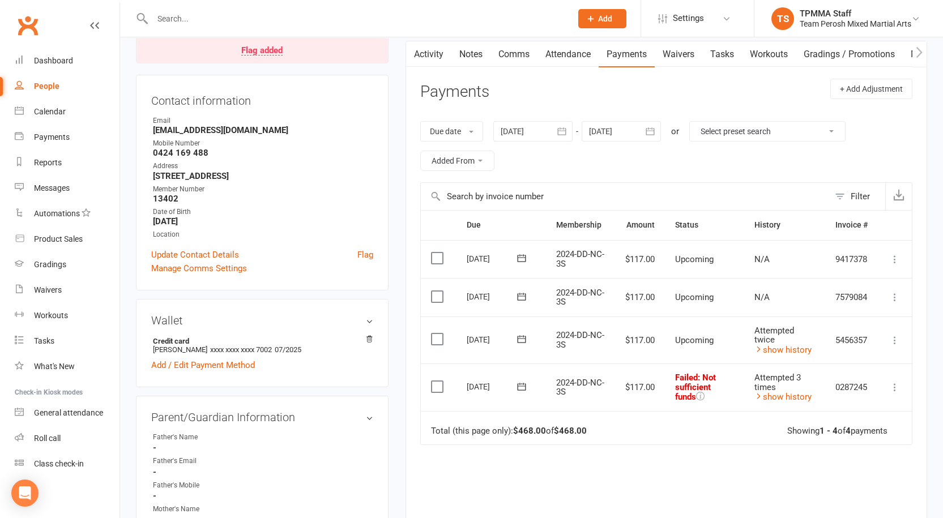
scroll to position [113, 0]
click at [563, 127] on icon "button" at bounding box center [561, 130] width 11 height 11
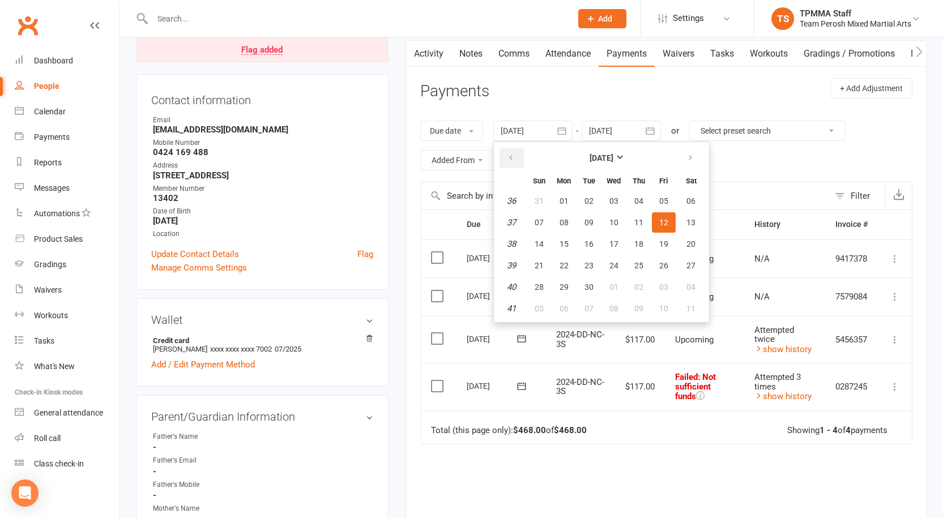
click at [514, 152] on button "button" at bounding box center [511, 158] width 24 height 20
click at [662, 198] on span "01" at bounding box center [663, 200] width 9 height 9
type input "01 Aug 2025"
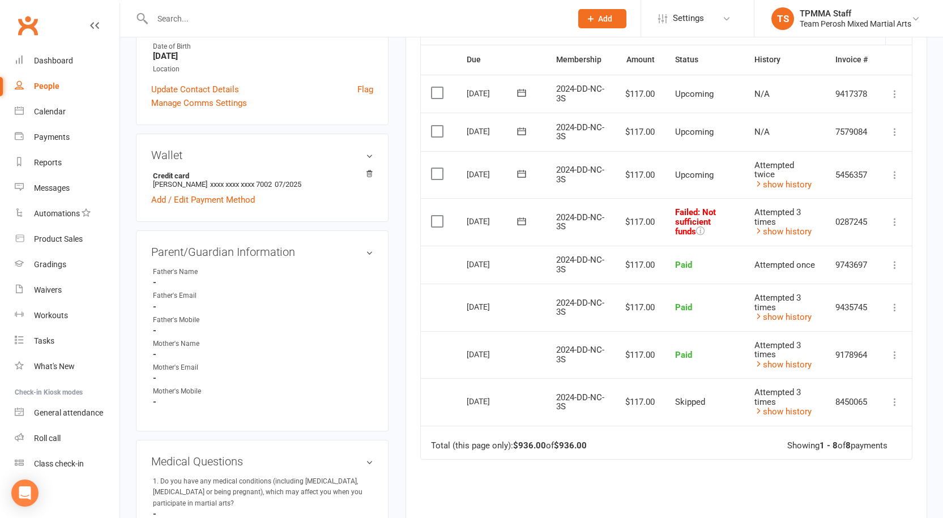
scroll to position [283, 0]
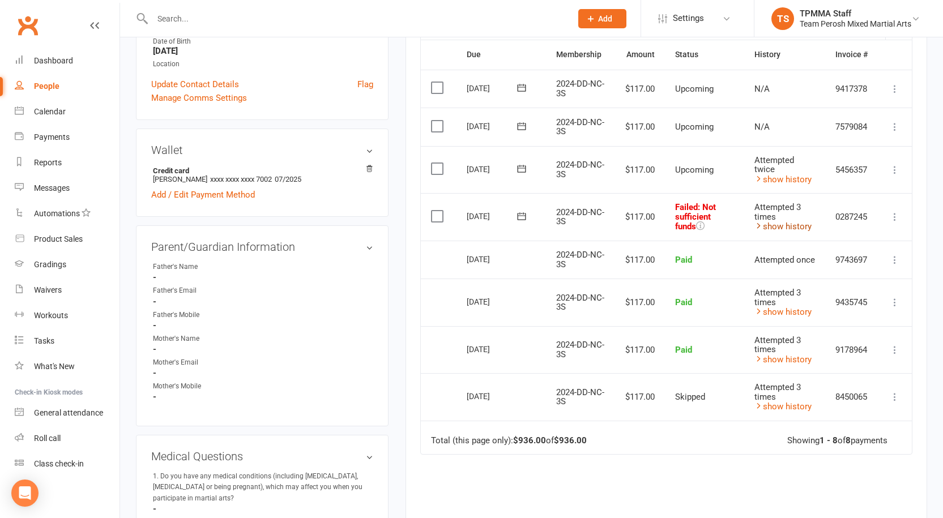
click at [775, 224] on link "show history" at bounding box center [782, 226] width 57 height 10
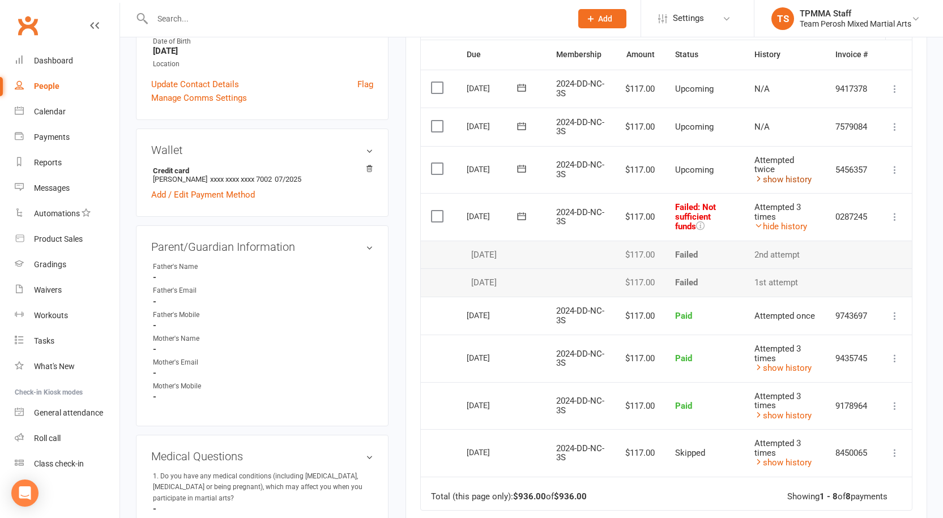
click at [772, 177] on link "show history" at bounding box center [782, 179] width 57 height 10
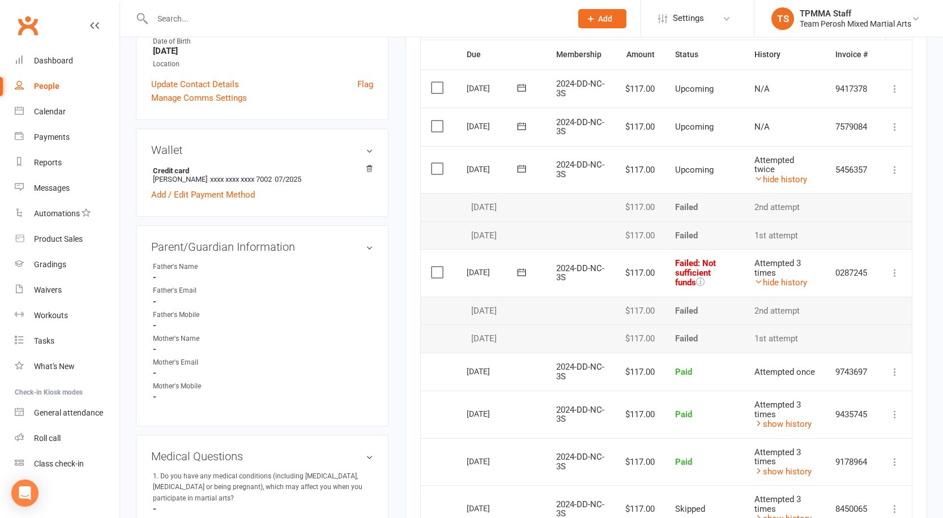
click at [394, 82] on div "upload photo Wassim Fernane Activated 26 June, 2025 Added 26 June, 2025 Active …" at bounding box center [261, 461] width 269 height 1383
click at [893, 272] on icon at bounding box center [894, 272] width 11 height 11
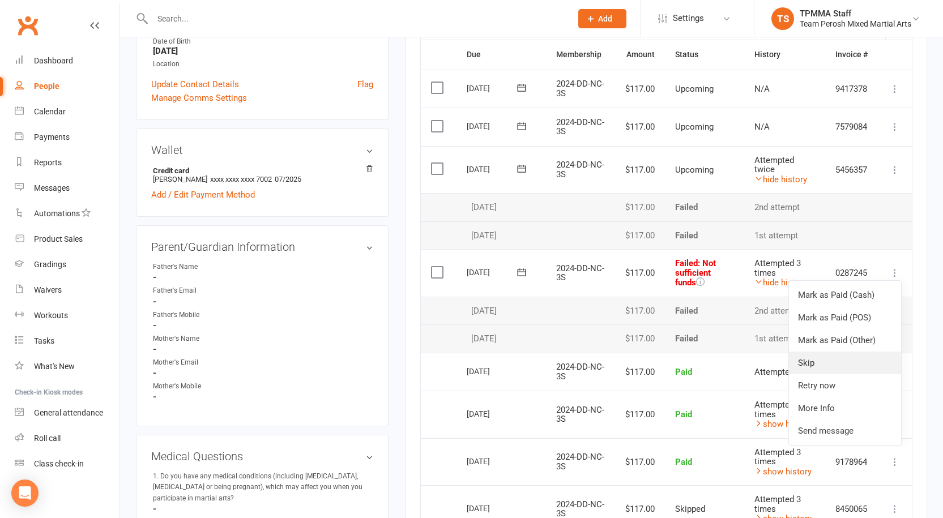
click at [819, 362] on link "Skip" at bounding box center [845, 363] width 112 height 23
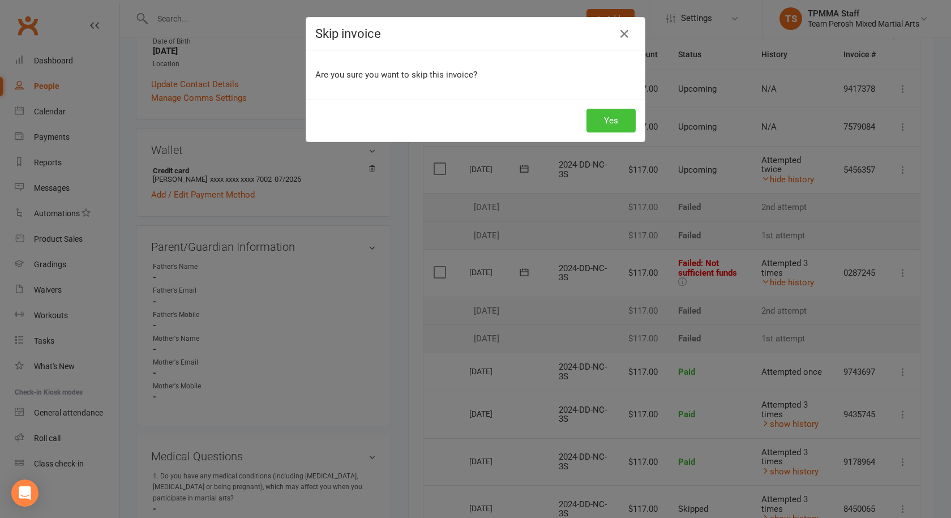
click at [618, 118] on button "Yes" at bounding box center [611, 121] width 49 height 24
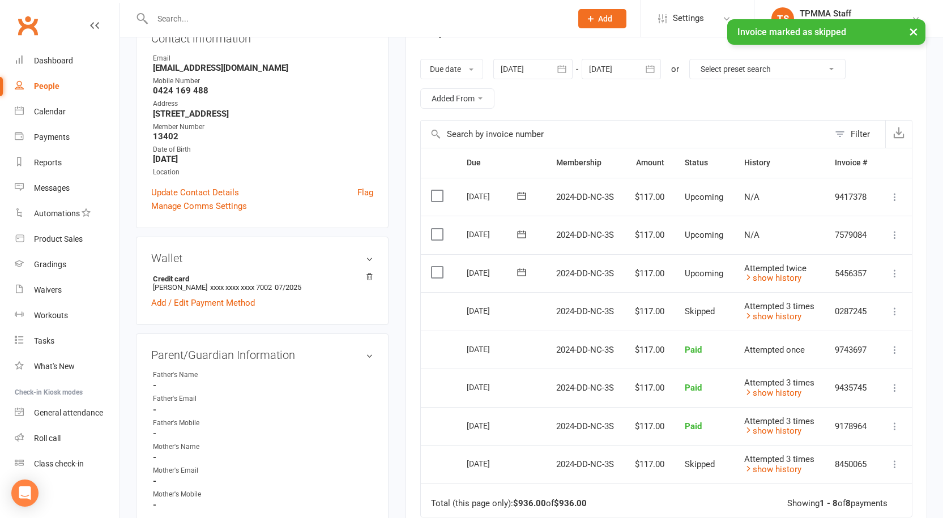
scroll to position [0, 0]
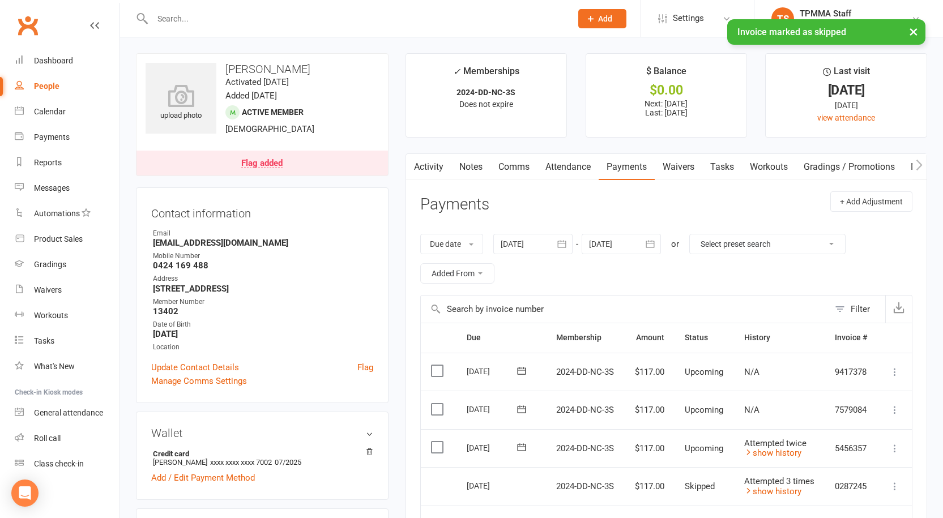
click at [270, 161] on div "Flag added" at bounding box center [261, 163] width 41 height 9
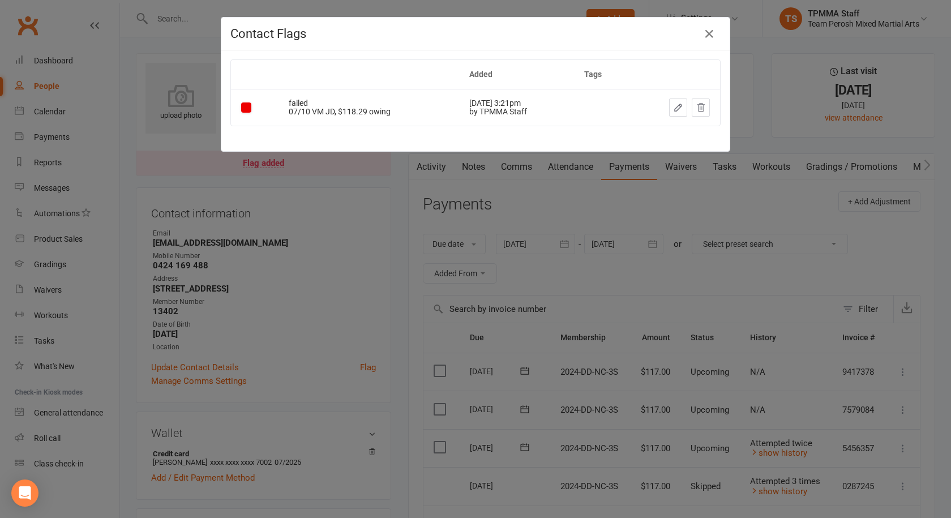
click at [674, 107] on icon "button" at bounding box center [678, 107] width 10 height 10
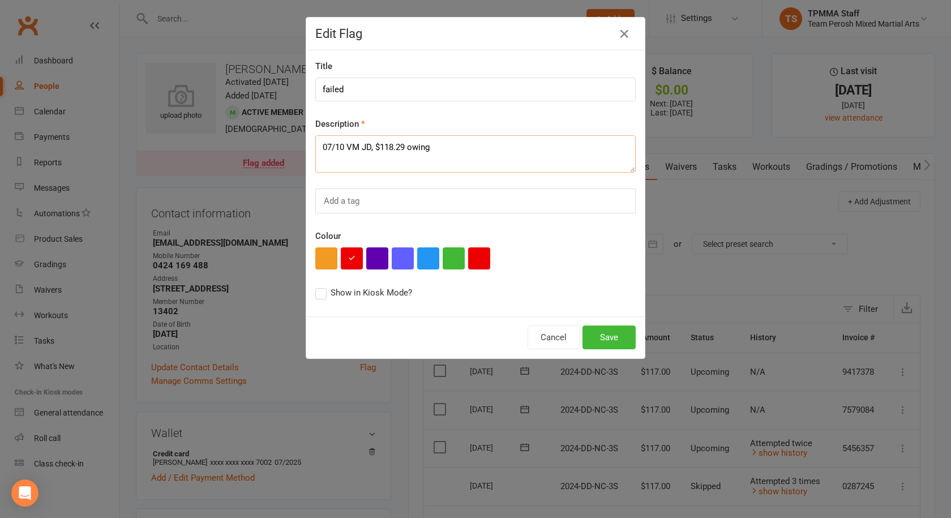
click at [327, 147] on textarea "07/10 VM JD, $118.29 owing" at bounding box center [475, 153] width 320 height 37
type textarea "13/10 VM JD, $118.29 owing"
click at [593, 341] on button "Save" at bounding box center [609, 338] width 53 height 24
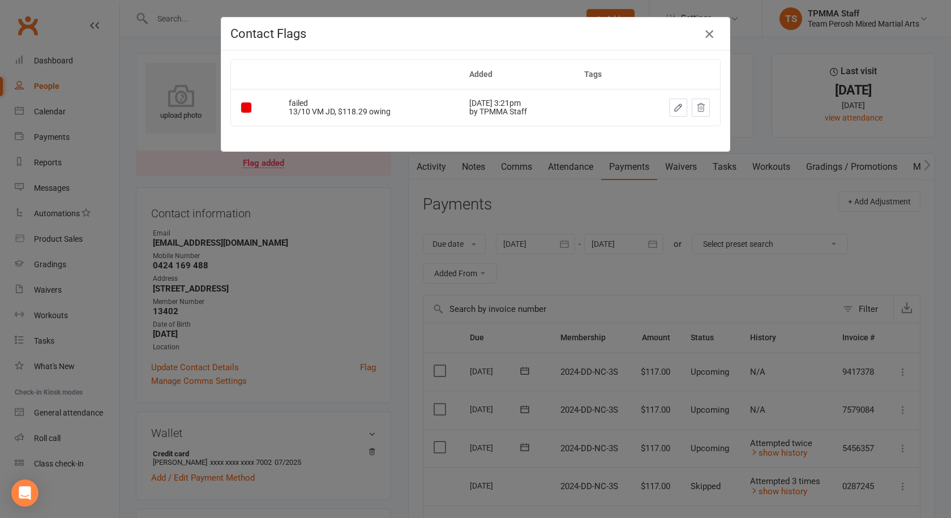
click at [703, 33] on icon "button" at bounding box center [710, 34] width 14 height 14
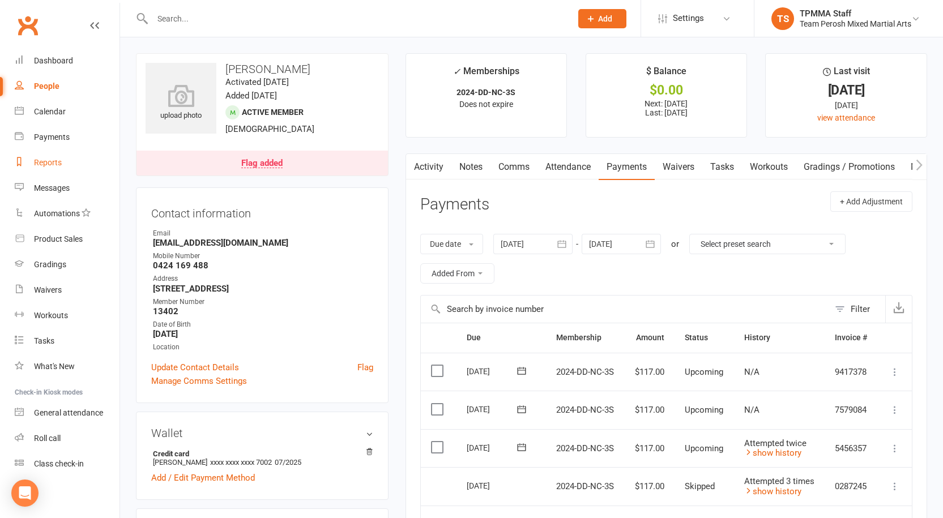
click at [56, 162] on div "Reports" at bounding box center [48, 162] width 28 height 9
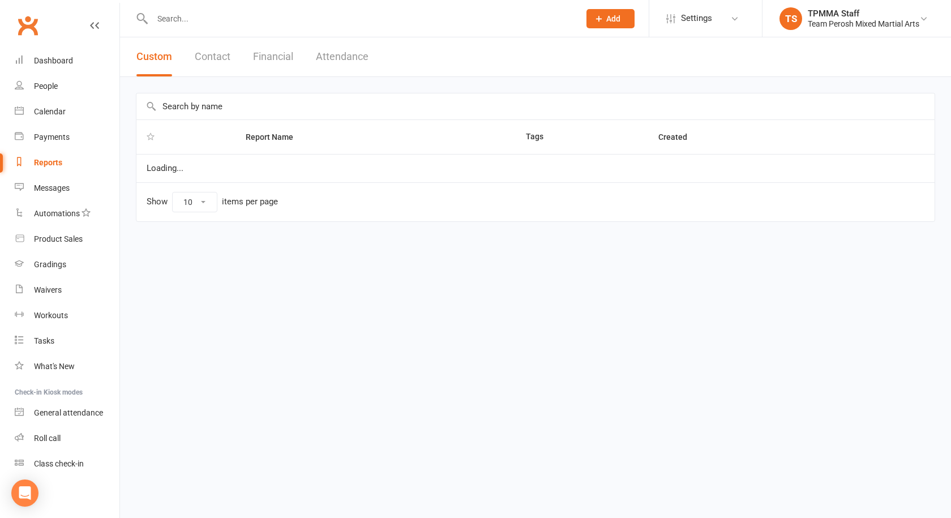
select select "100"
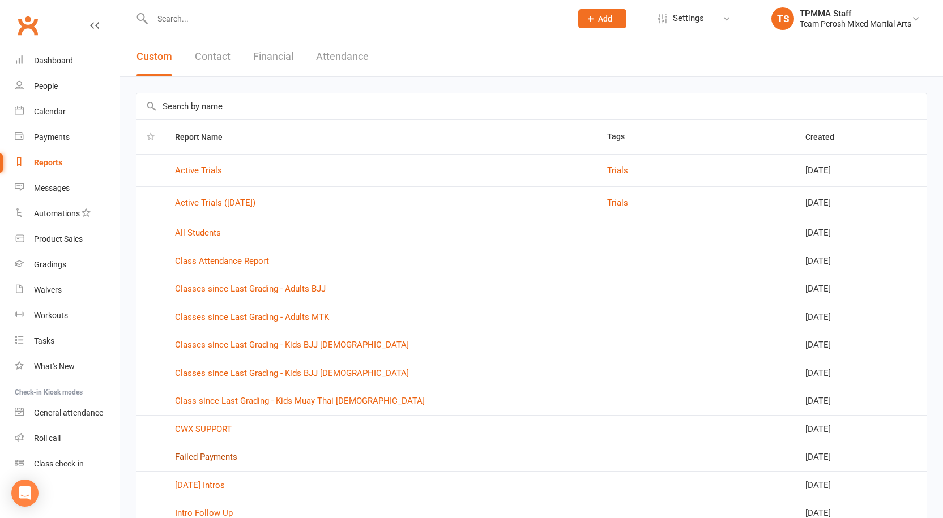
click at [213, 455] on link "Failed Payments" at bounding box center [206, 457] width 62 height 10
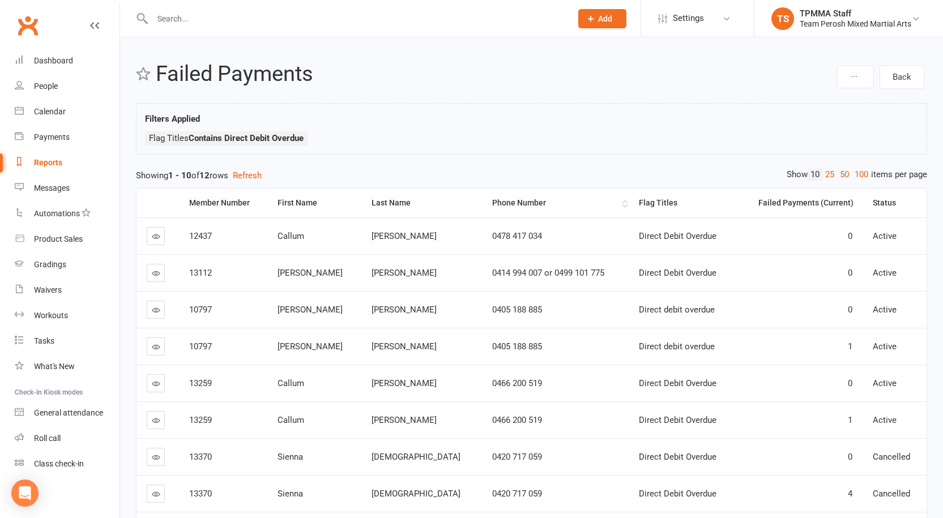
click at [482, 198] on th "Phone Number" at bounding box center [555, 203] width 146 height 29
click at [392, 207] on div "Last Name" at bounding box center [421, 203] width 101 height 8
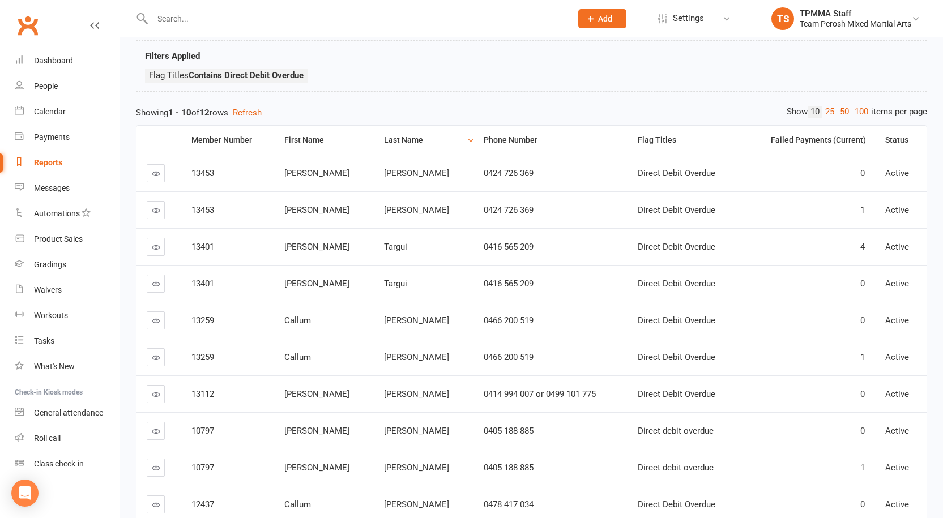
scroll to position [113, 0]
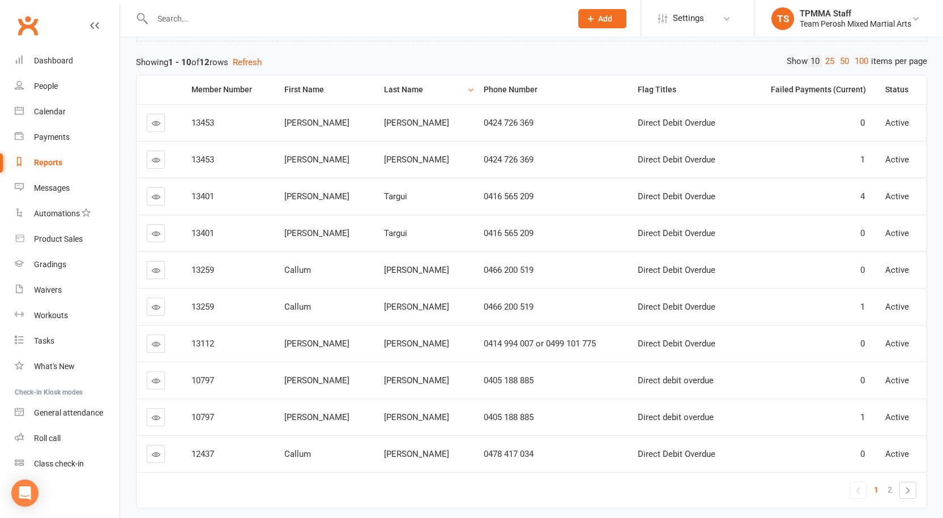
click at [382, 84] on th "Last Name" at bounding box center [424, 89] width 100 height 29
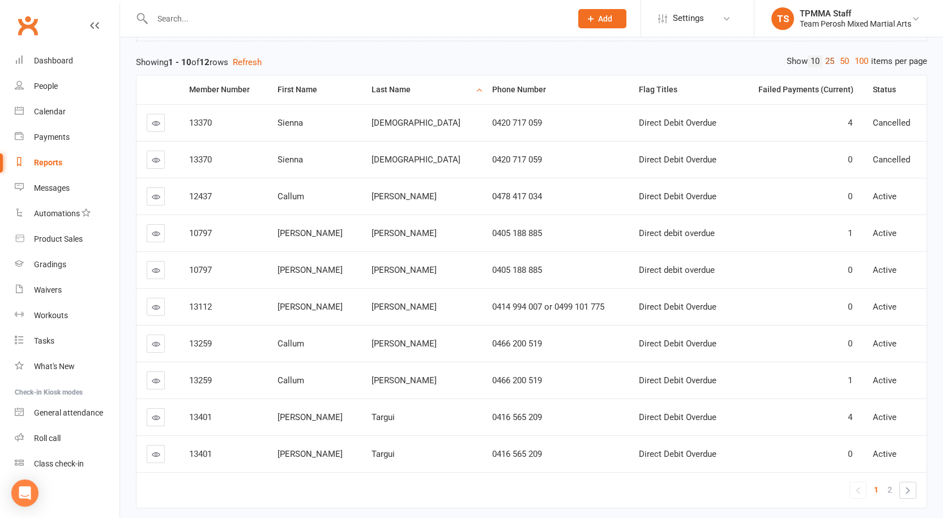
click at [825, 63] on link "25" at bounding box center [829, 61] width 15 height 12
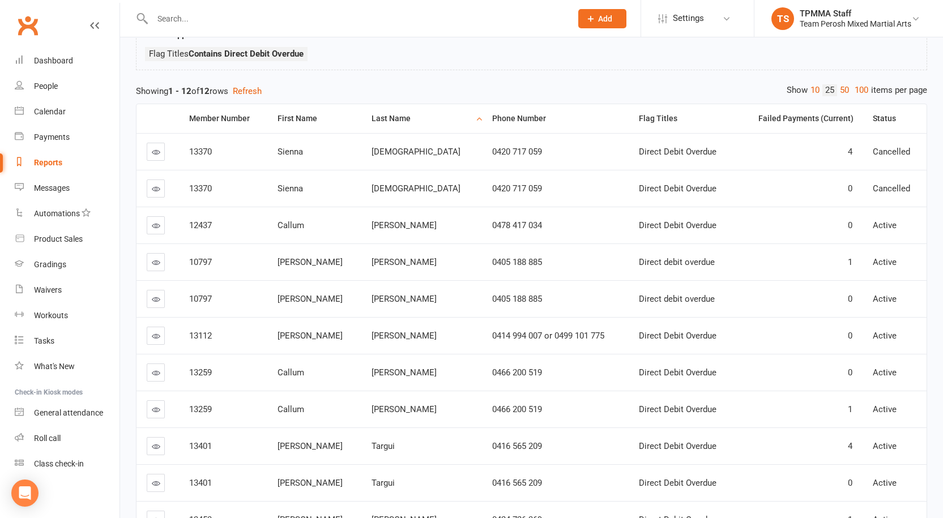
scroll to position [0, 0]
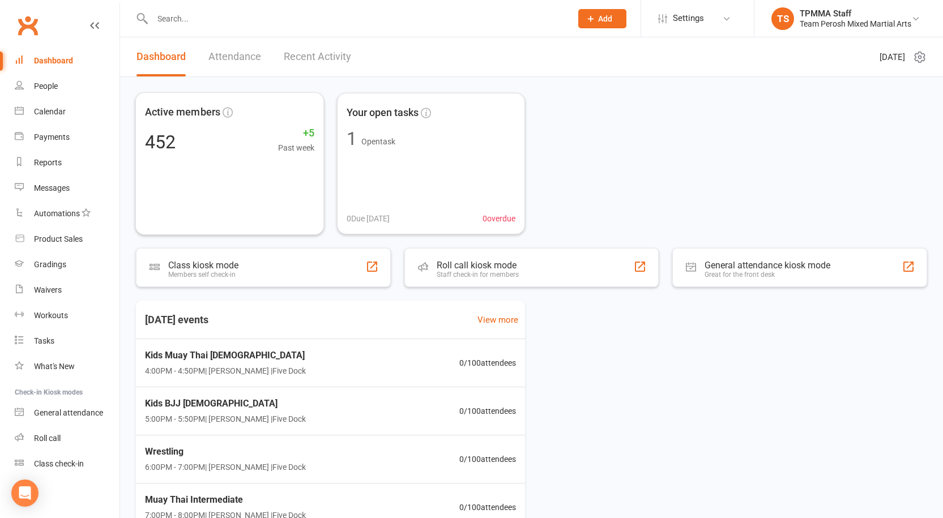
click at [187, 12] on input "text" at bounding box center [356, 19] width 414 height 16
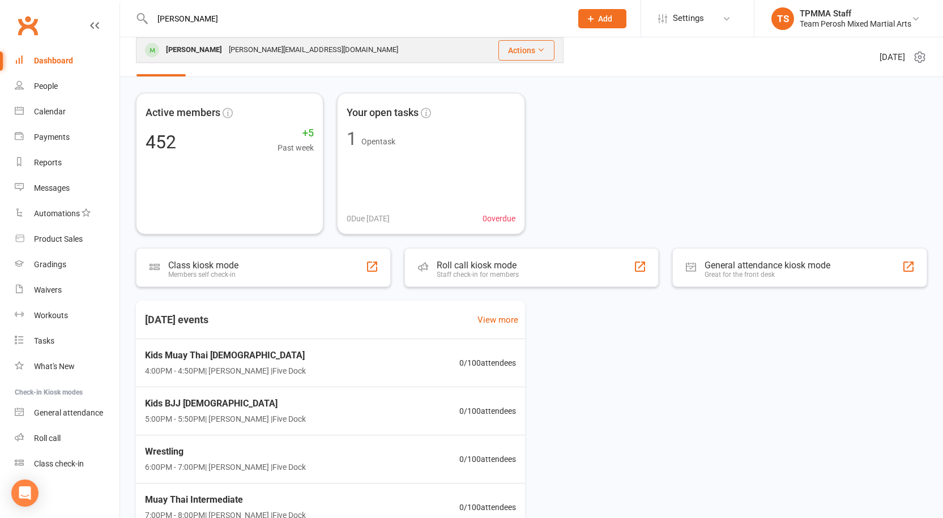
type input "[PERSON_NAME]"
click at [242, 45] on div "[PERSON_NAME][EMAIL_ADDRESS][DOMAIN_NAME]" at bounding box center [313, 50] width 176 height 16
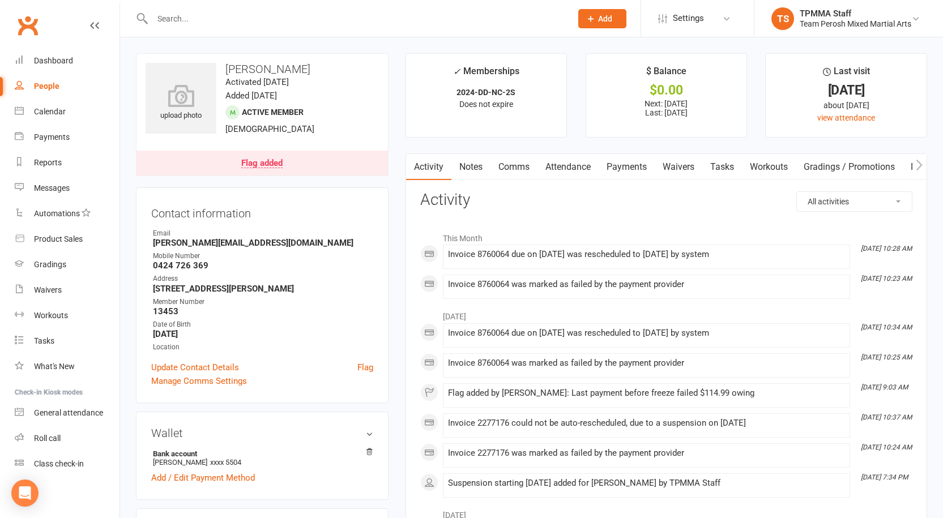
click at [251, 166] on div "Flag added" at bounding box center [261, 163] width 41 height 9
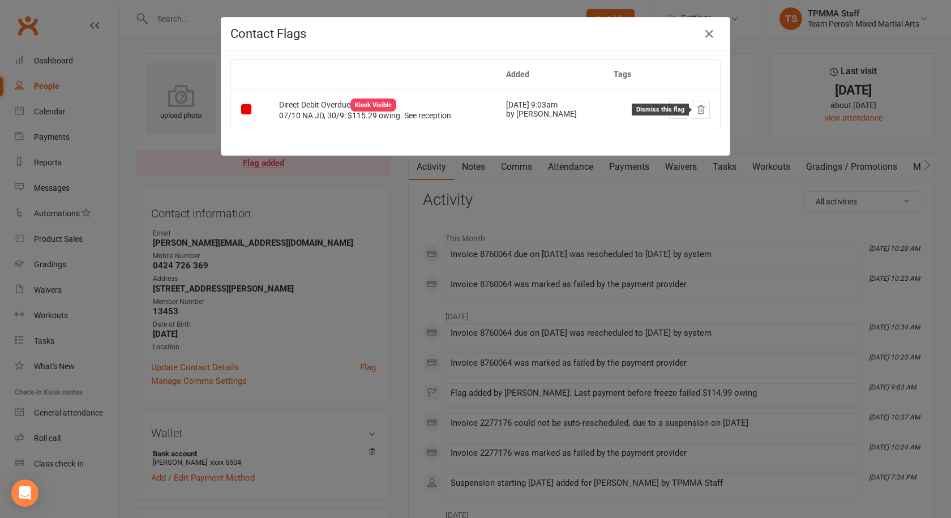
click at [697, 112] on icon at bounding box center [700, 109] width 7 height 8
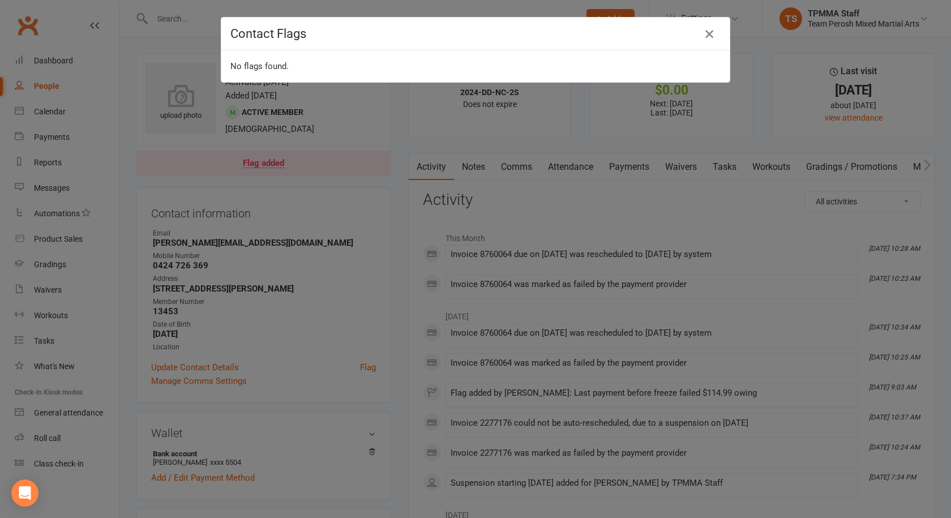
click at [703, 33] on icon "button" at bounding box center [710, 34] width 14 height 14
